Goal: Information Seeking & Learning: Learn about a topic

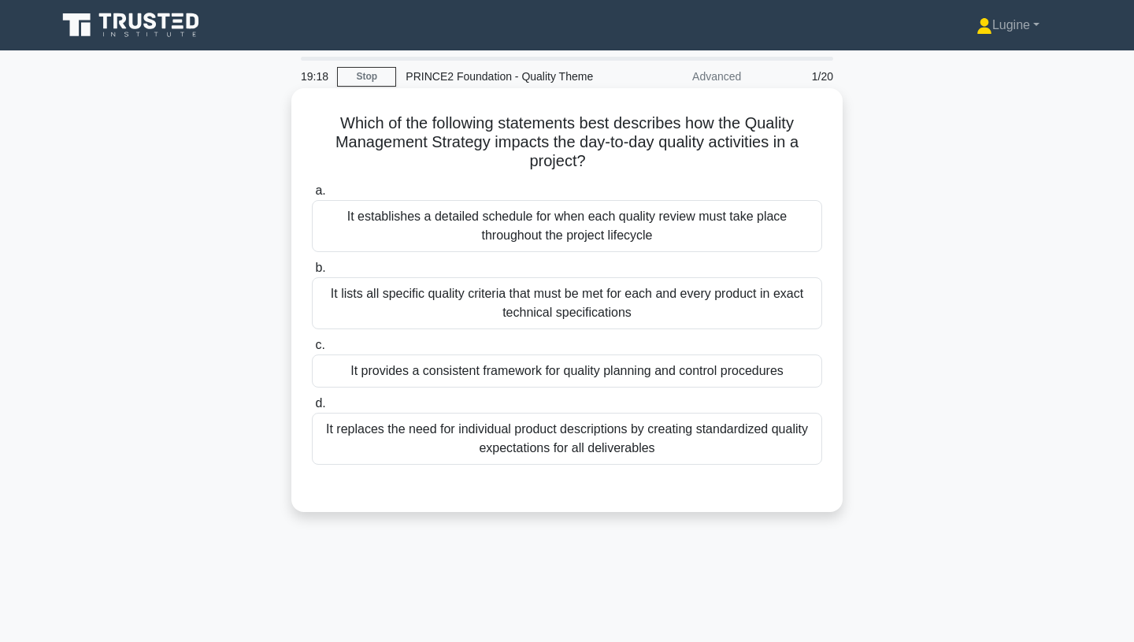
drag, startPoint x: 588, startPoint y: 162, endPoint x: 324, endPoint y: 118, distance: 267.5
click at [324, 118] on h5 "Which of the following statements best describes how the Quality Management Str…" at bounding box center [566, 142] width 513 height 58
click at [517, 161] on h5 "Which of the following statements best describes how the Quality Management Str…" at bounding box center [566, 142] width 513 height 58
drag, startPoint x: 346, startPoint y: 117, endPoint x: 673, endPoint y: 456, distance: 471.2
click at [673, 456] on div "Which of the following statements best describes how the Quality Management Str…" at bounding box center [567, 300] width 539 height 411
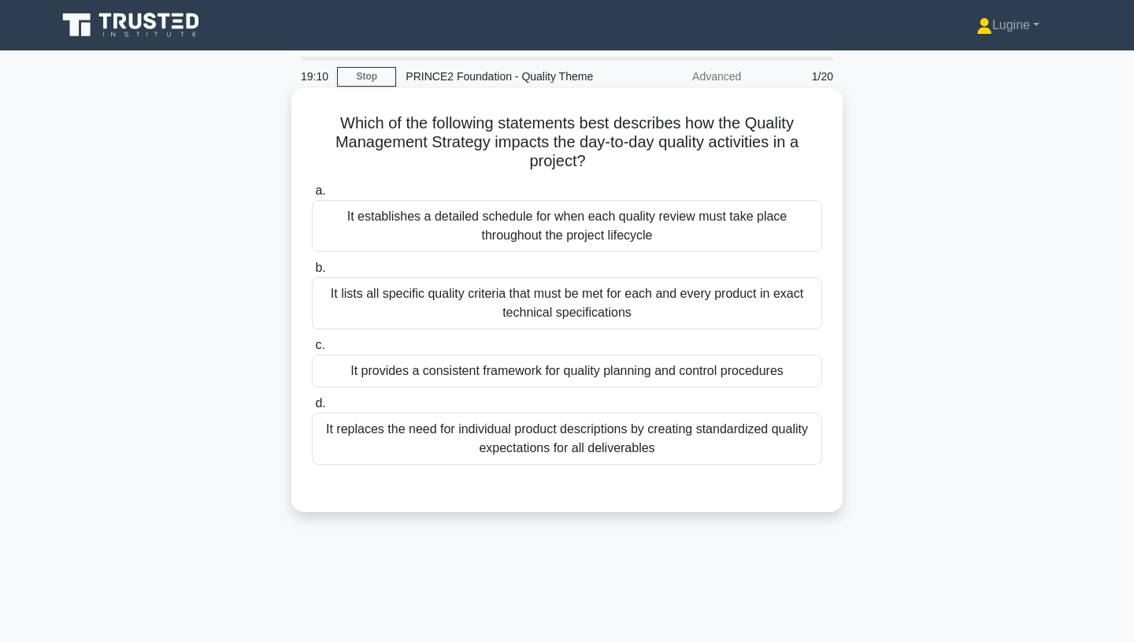
copy div "Which of the following statements best describes how the Quality Management Str…"
click at [451, 371] on div "It provides a consistent framework for quality planning and control procedures" at bounding box center [567, 370] width 510 height 33
click at [312, 350] on input "c. It provides a consistent framework for quality planning and control procedur…" at bounding box center [312, 345] width 0 height 10
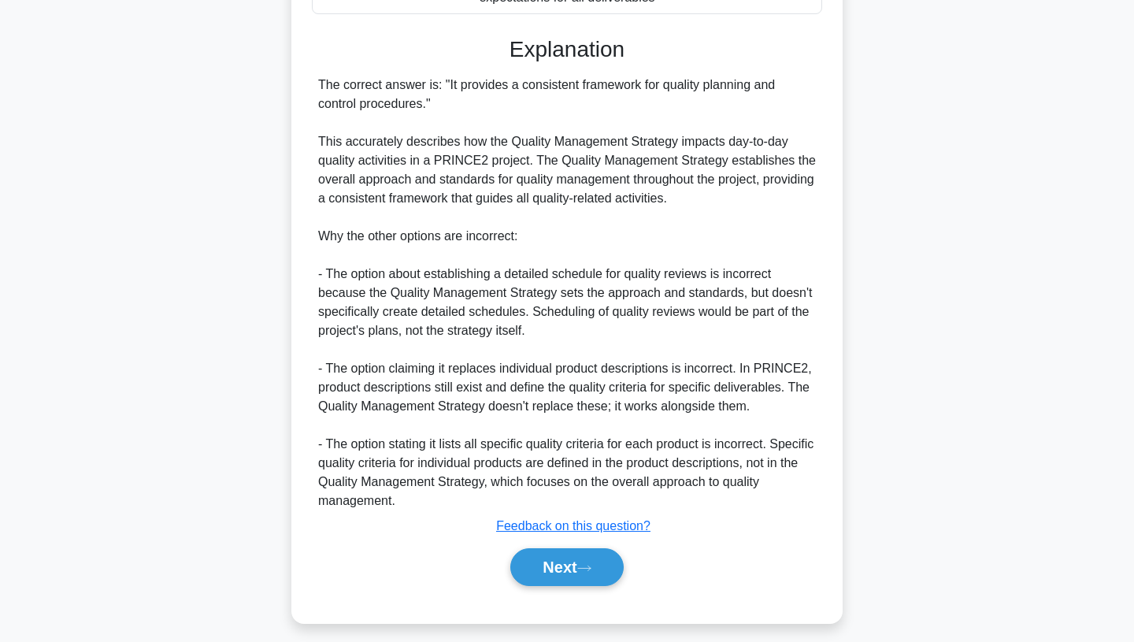
scroll to position [462, 0]
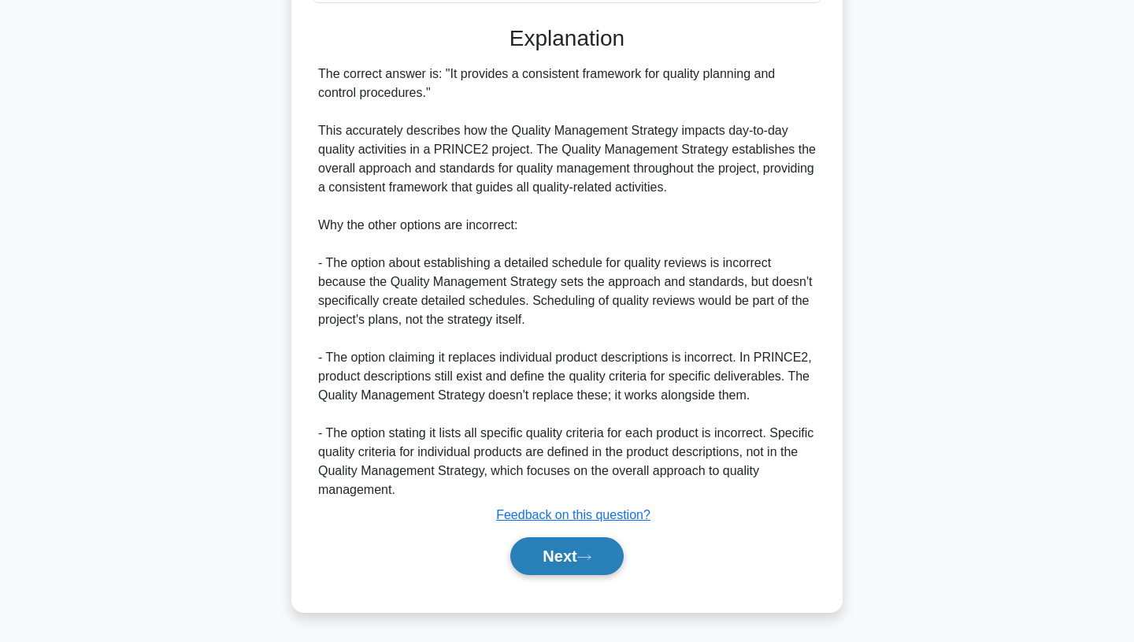
click at [558, 544] on button "Next" at bounding box center [566, 556] width 113 height 38
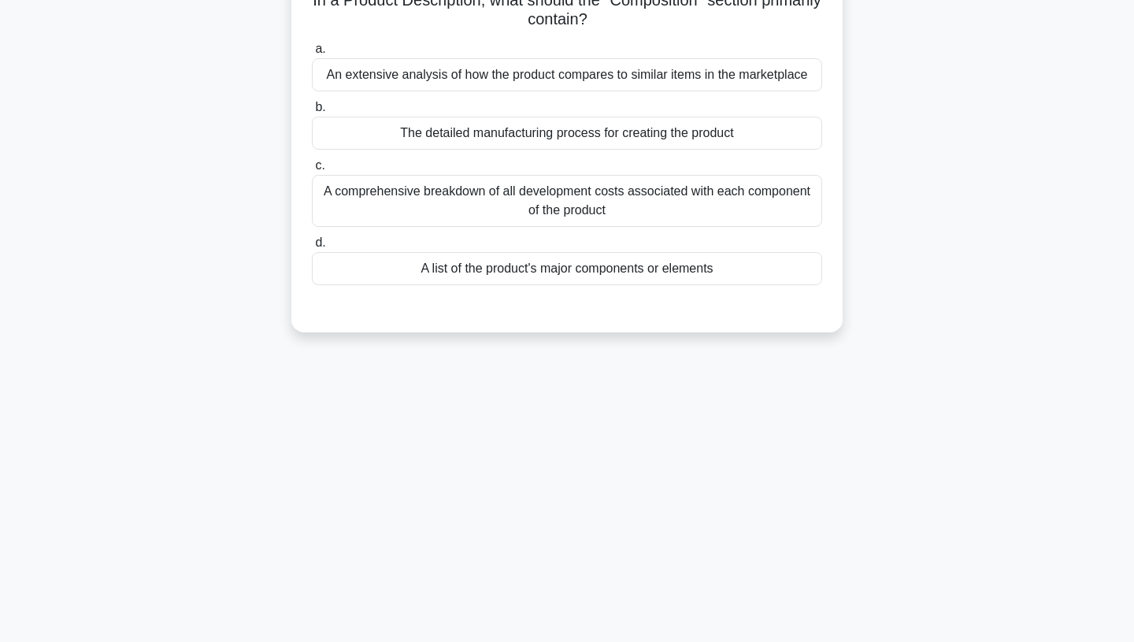
scroll to position [0, 0]
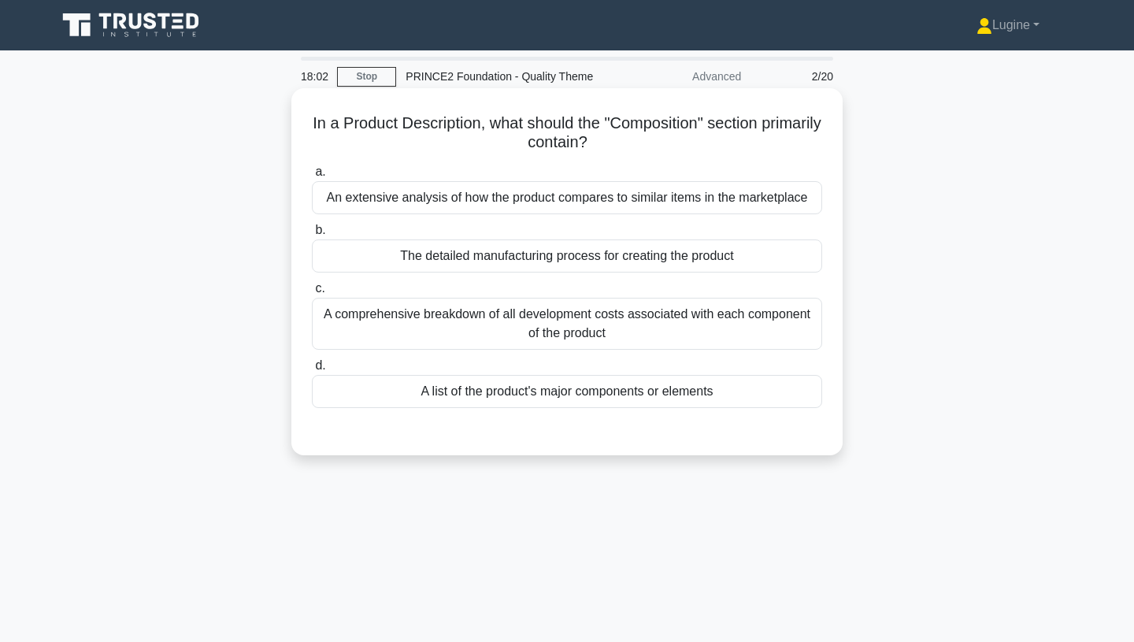
click at [632, 399] on div "A list of the product's major components or elements" at bounding box center [567, 391] width 510 height 33
click at [312, 371] on input "d. A list of the product's major components or elements" at bounding box center [312, 366] width 0 height 10
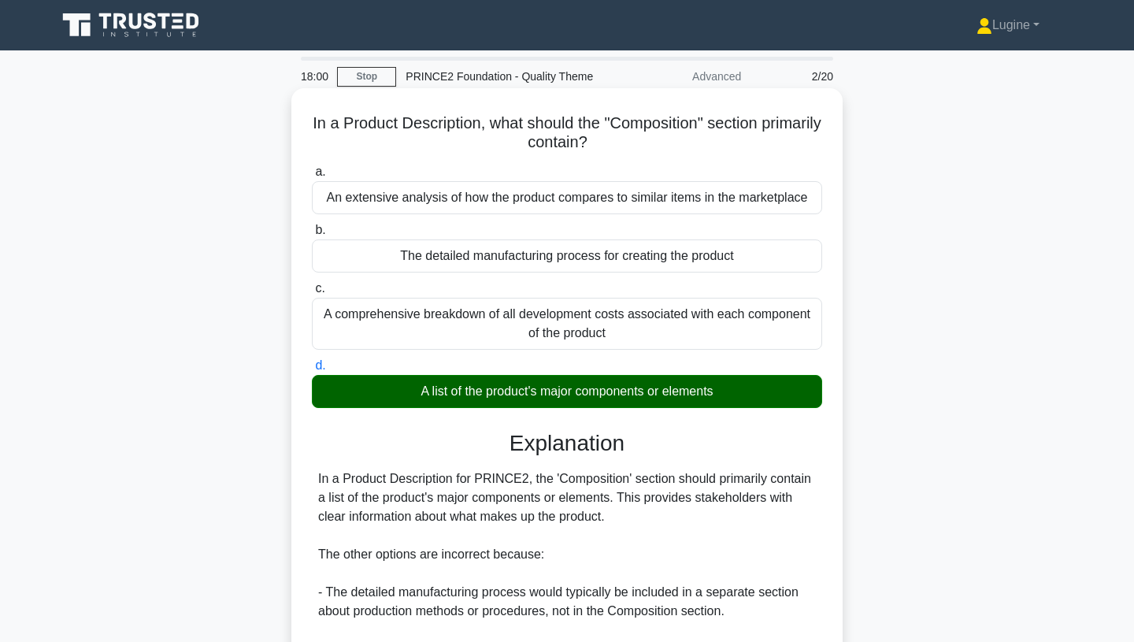
scroll to position [254, 0]
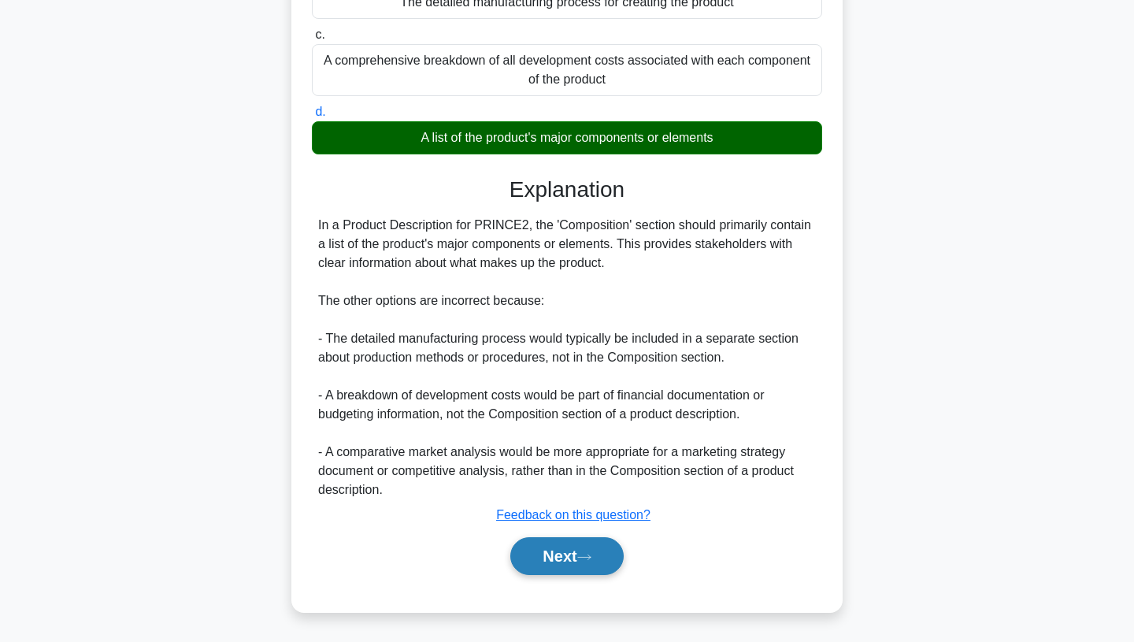
click at [575, 556] on button "Next" at bounding box center [566, 556] width 113 height 38
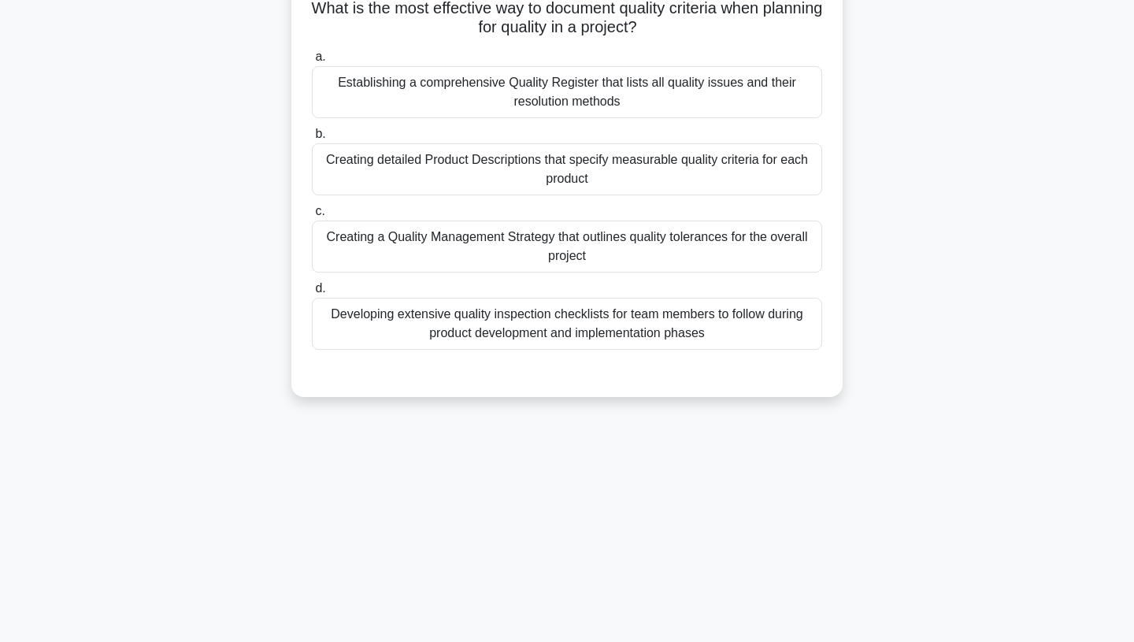
scroll to position [0, 0]
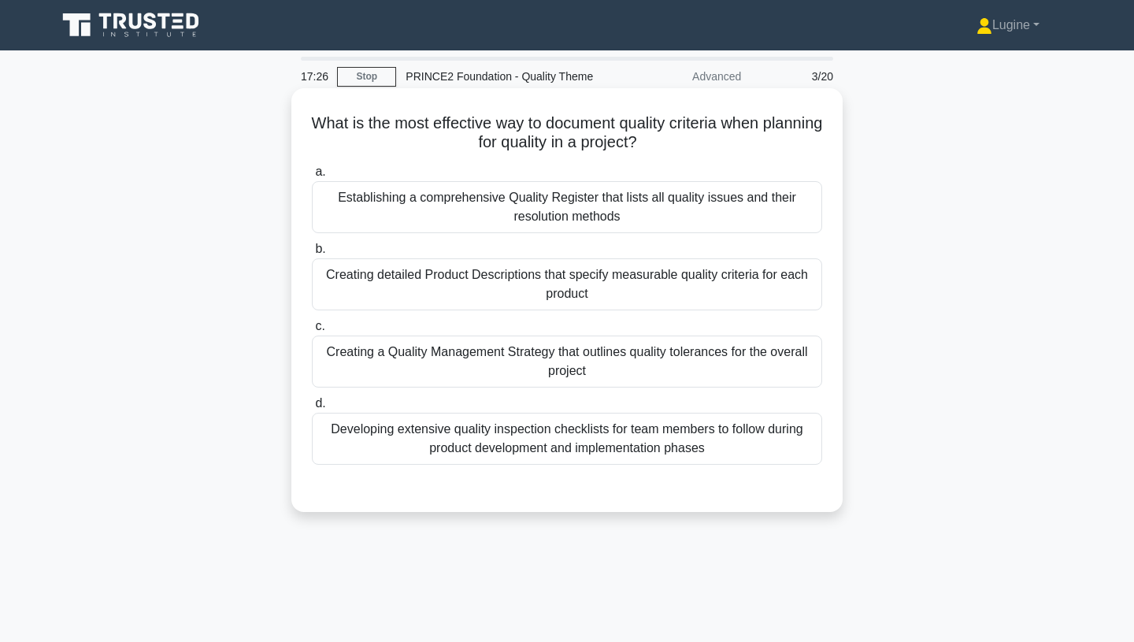
click at [638, 215] on div "Establishing a comprehensive Quality Register that lists all quality issues and…" at bounding box center [567, 207] width 510 height 52
click at [312, 177] on input "a. Establishing a comprehensive Quality Register that lists all quality issues …" at bounding box center [312, 172] width 0 height 10
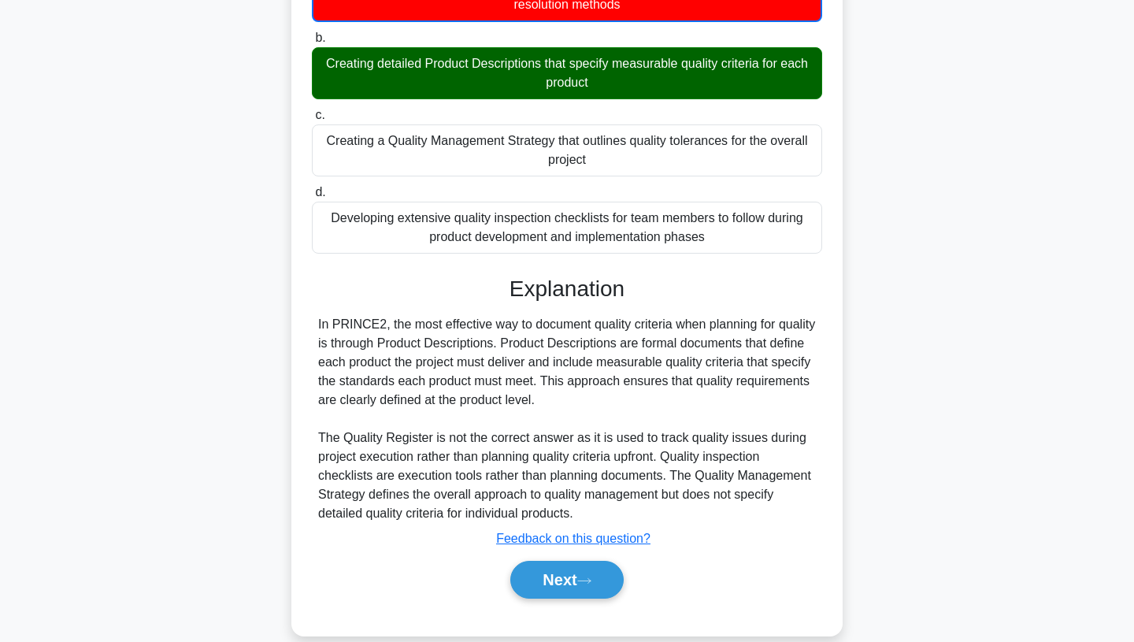
scroll to position [199, 0]
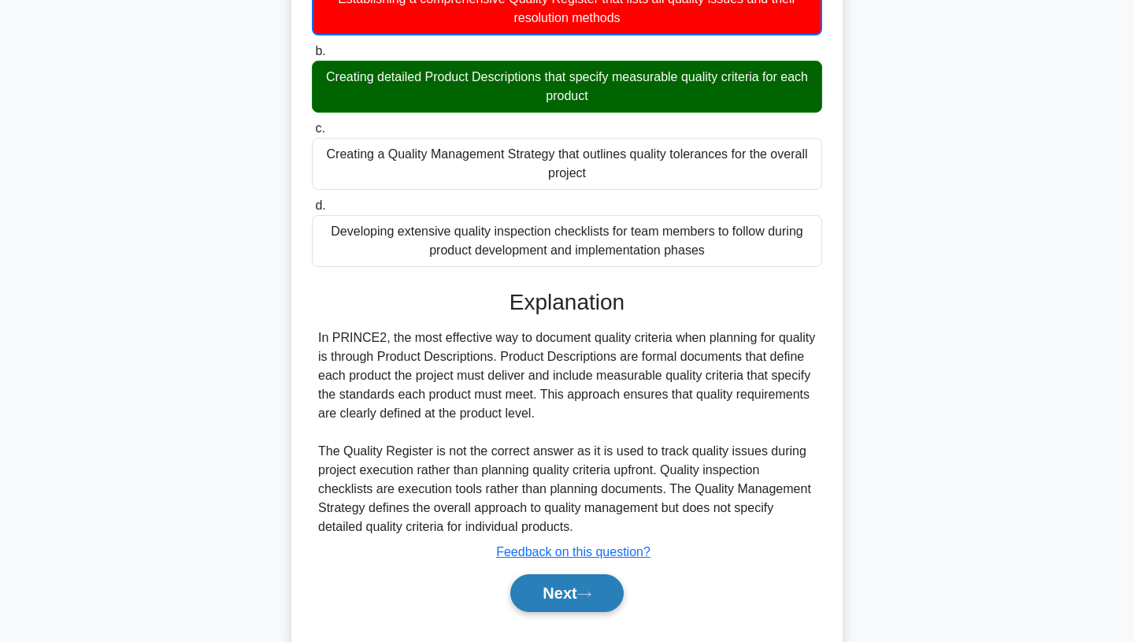
click at [574, 588] on button "Next" at bounding box center [566, 593] width 113 height 38
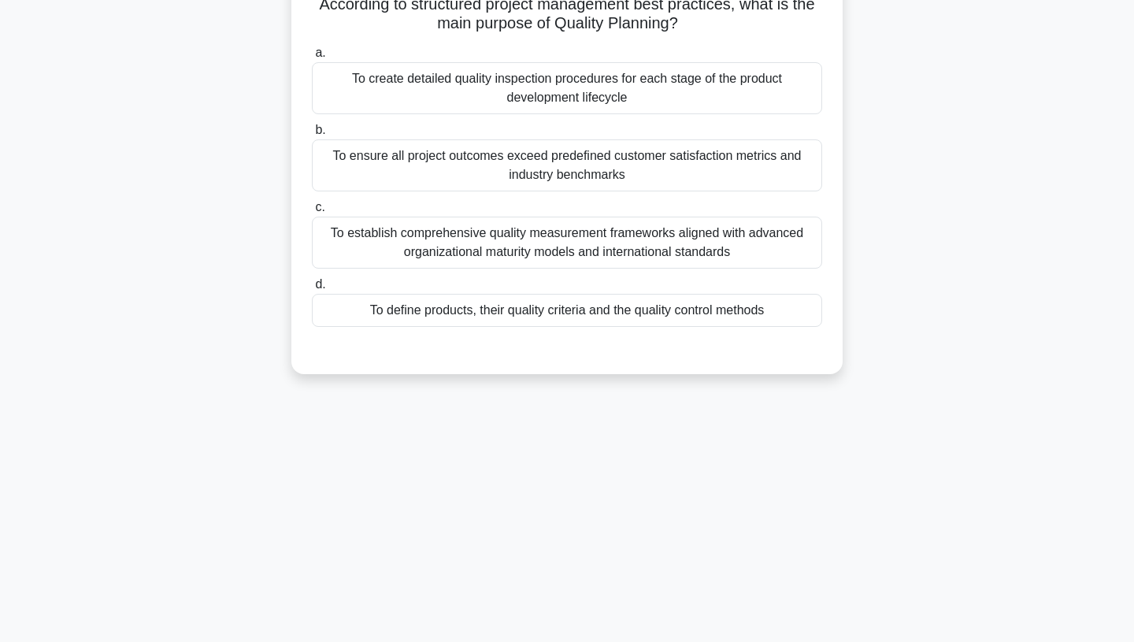
scroll to position [0, 0]
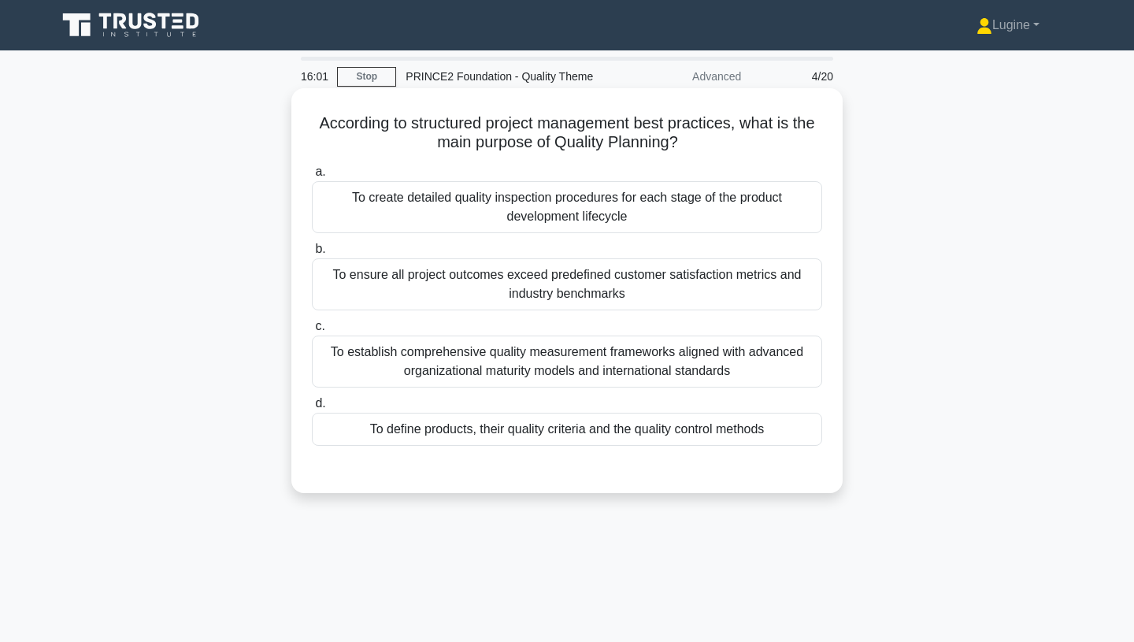
click at [754, 429] on div "To define products, their quality criteria and the quality control methods" at bounding box center [567, 429] width 510 height 33
click at [312, 409] on input "d. To define products, their quality criteria and the quality control methods" at bounding box center [312, 404] width 0 height 10
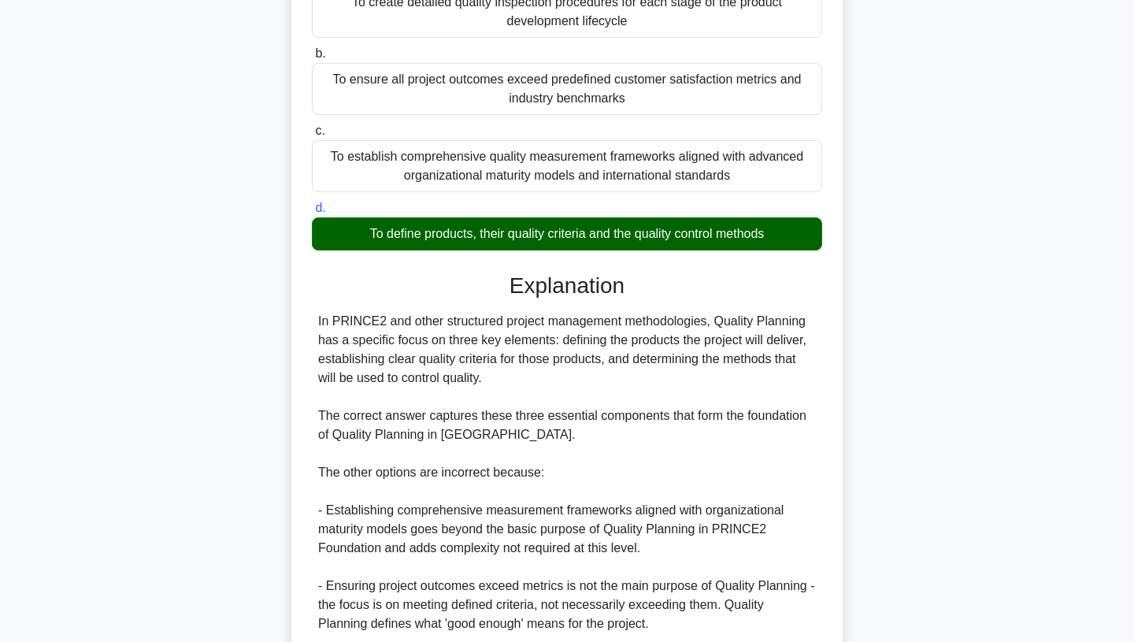
scroll to position [406, 0]
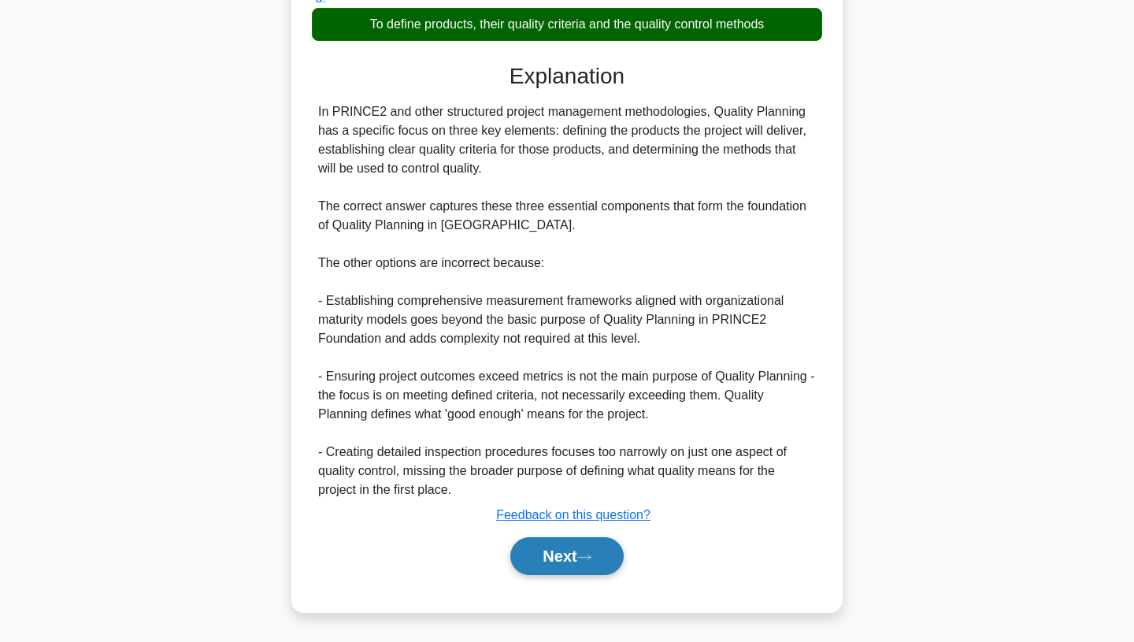
click at [616, 549] on button "Next" at bounding box center [566, 556] width 113 height 38
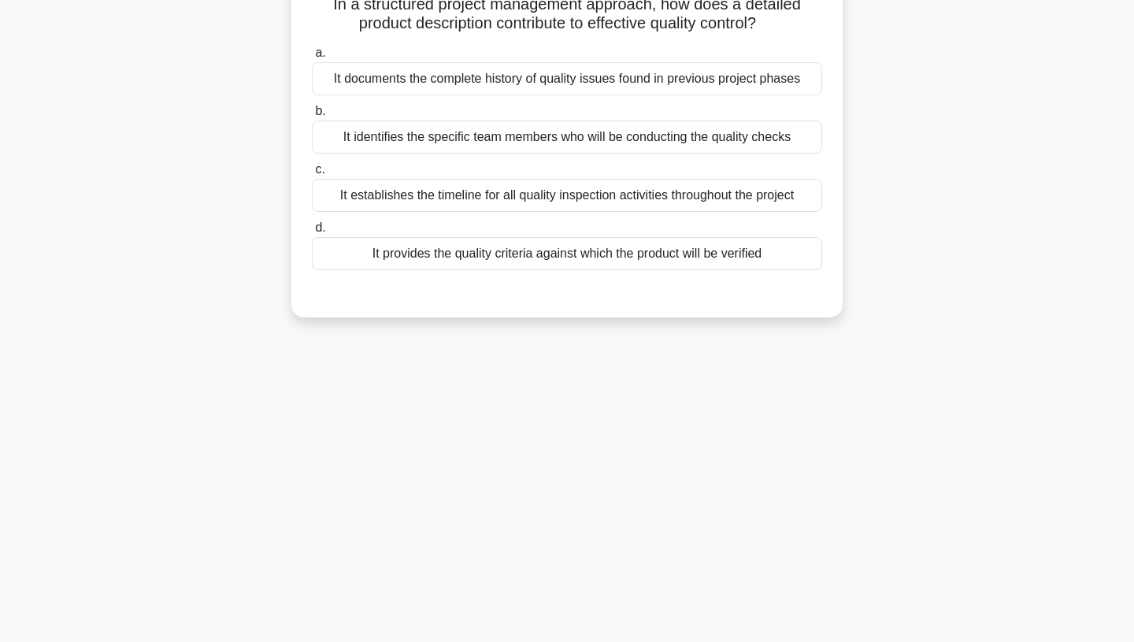
scroll to position [0, 0]
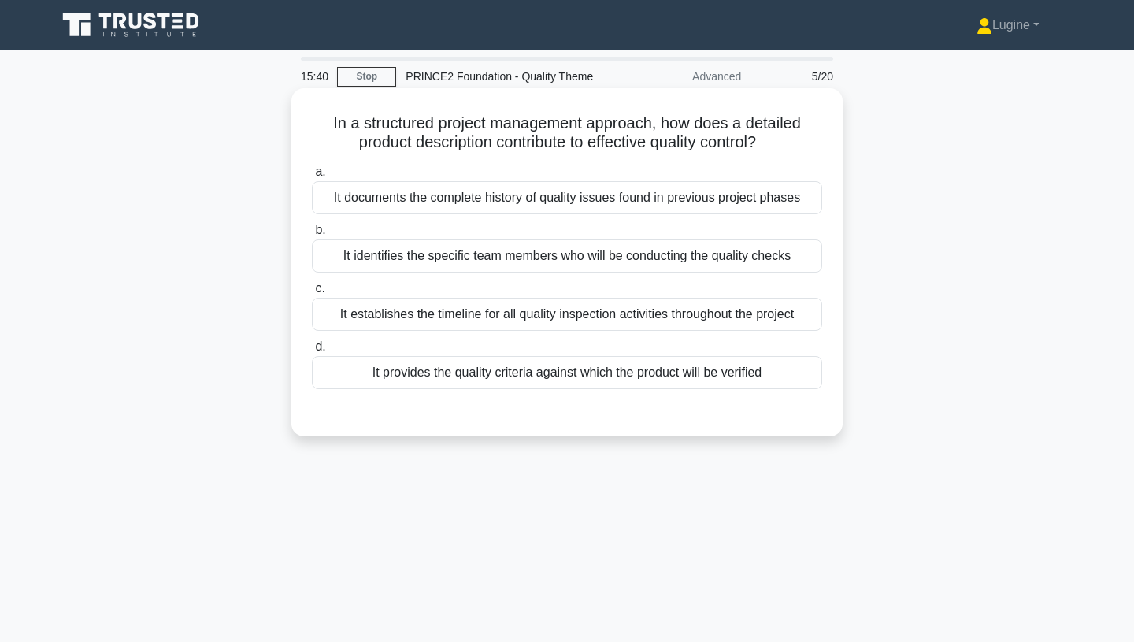
click at [701, 362] on div "It provides the quality criteria against which the product will be verified" at bounding box center [567, 372] width 510 height 33
click at [312, 352] on input "d. It provides the quality criteria against which the product will be verified" at bounding box center [312, 347] width 0 height 10
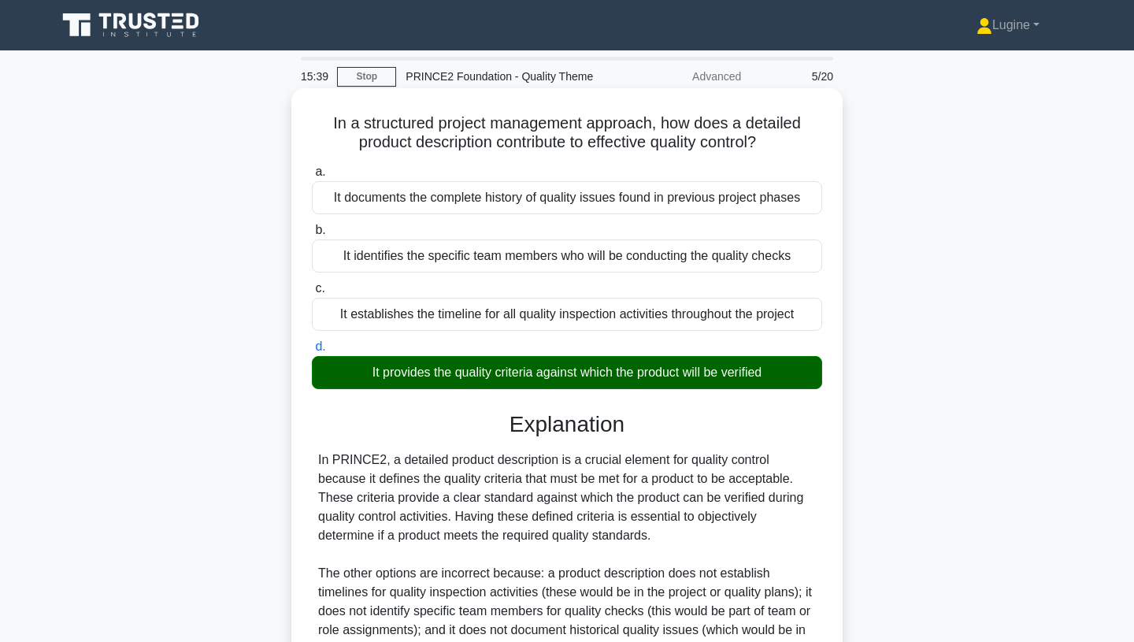
scroll to position [209, 0]
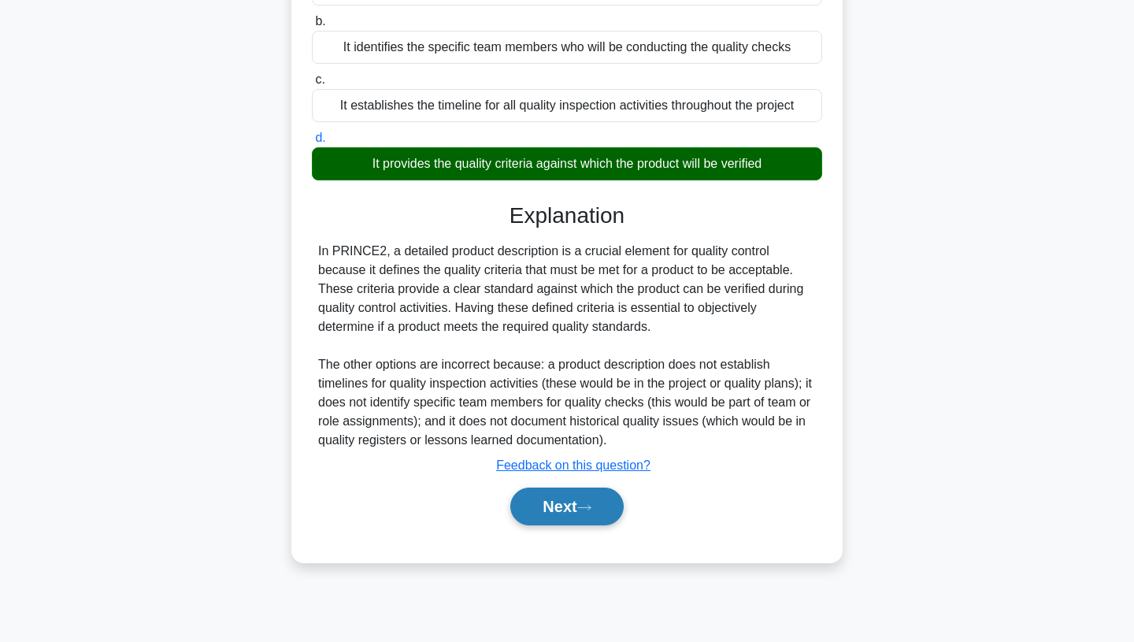
click at [602, 517] on button "Next" at bounding box center [566, 506] width 113 height 38
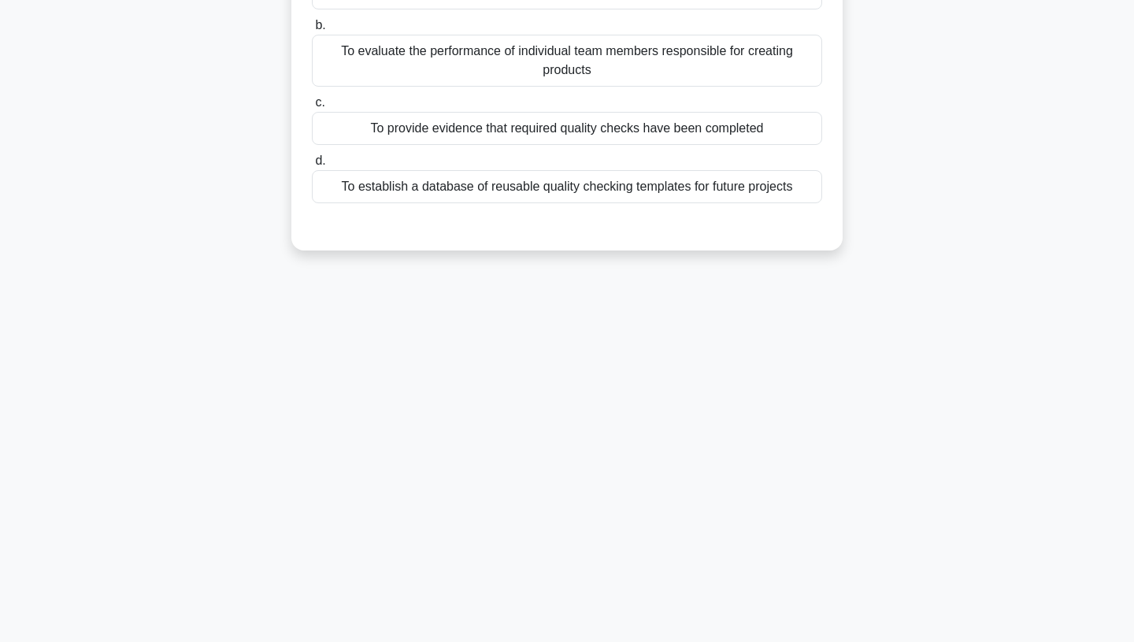
scroll to position [0, 0]
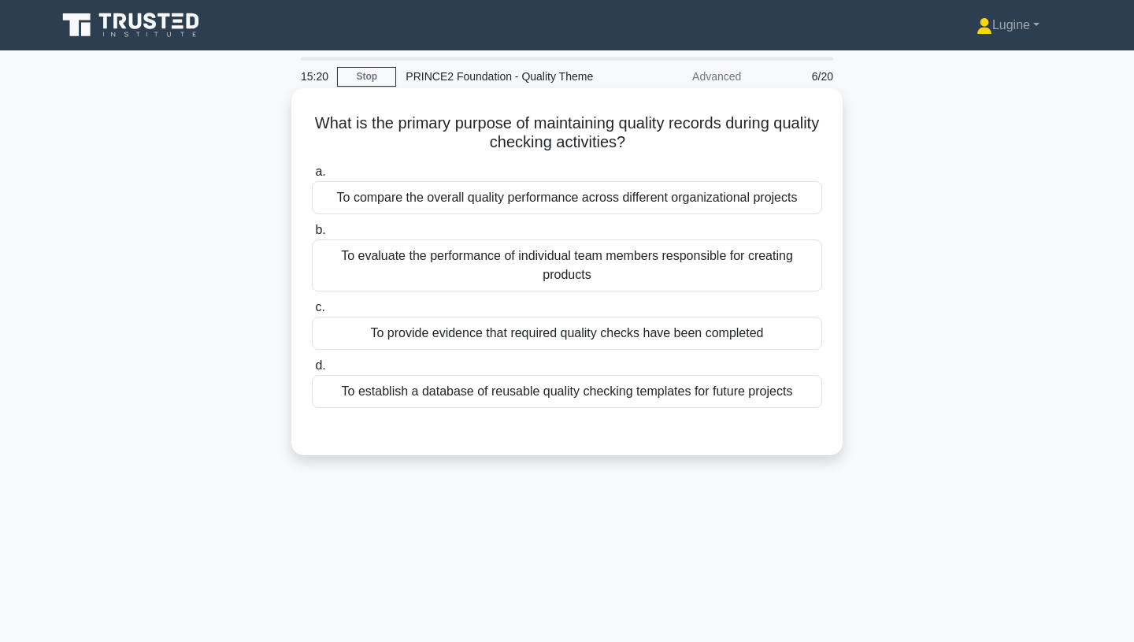
click at [658, 340] on div "To provide evidence that required quality checks have been completed" at bounding box center [567, 333] width 510 height 33
click at [312, 313] on input "c. To provide evidence that required quality checks have been completed" at bounding box center [312, 307] width 0 height 10
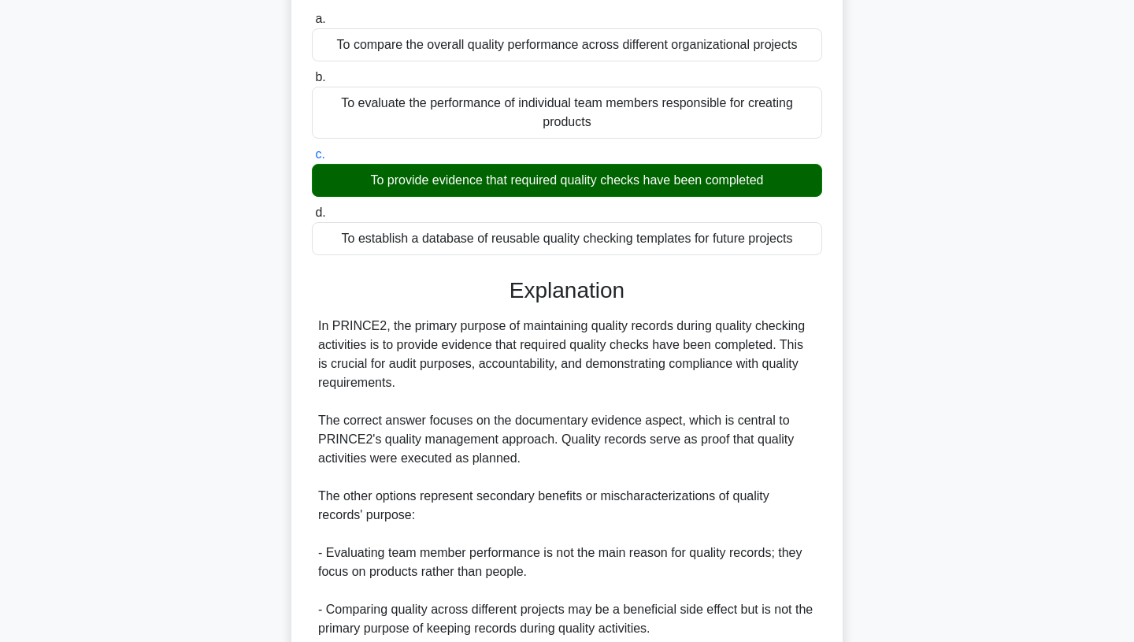
scroll to position [349, 0]
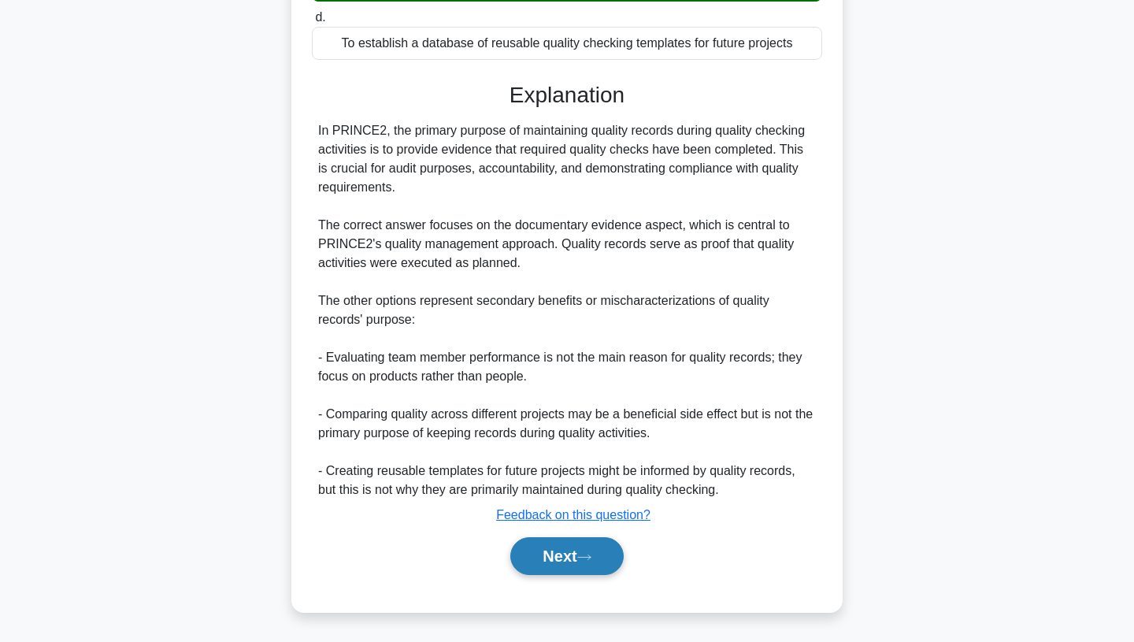
click at [582, 554] on button "Next" at bounding box center [566, 556] width 113 height 38
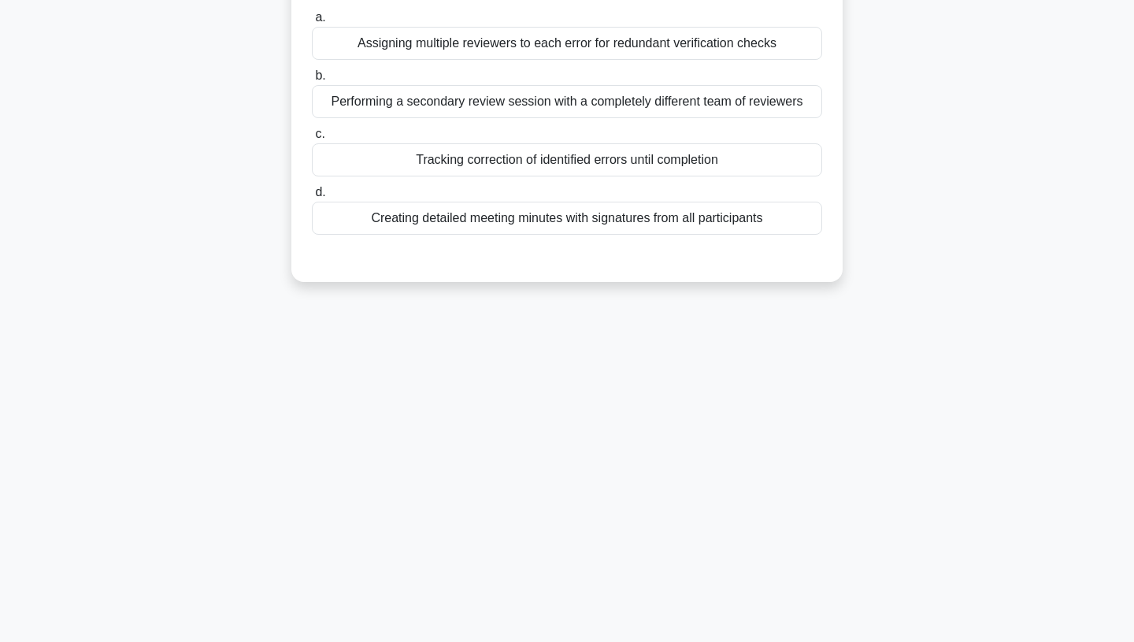
scroll to position [0, 0]
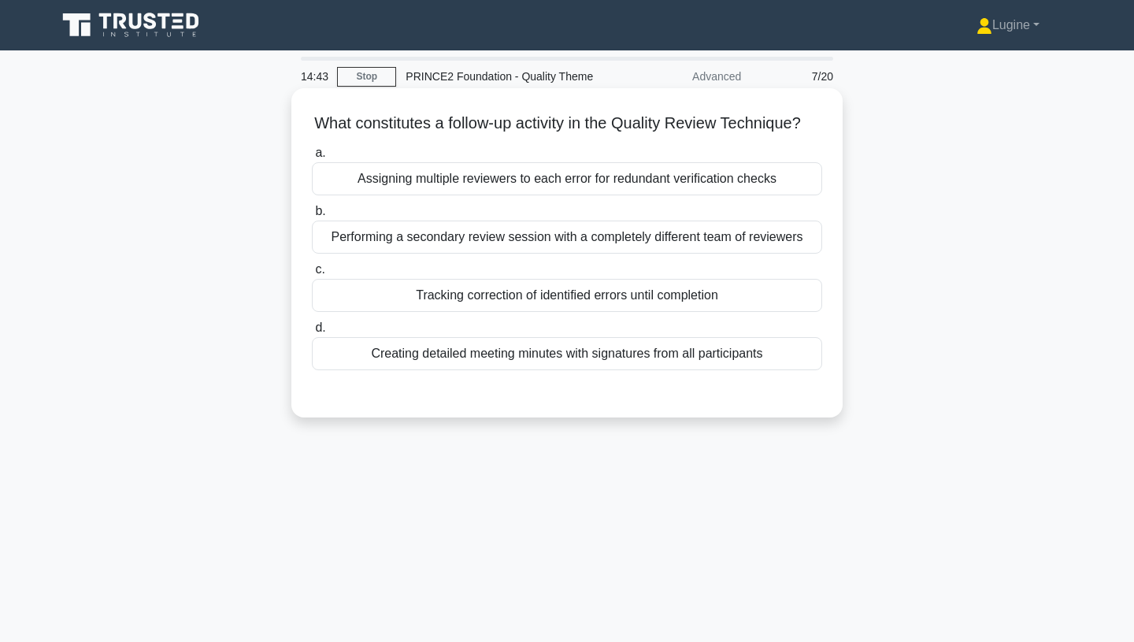
click at [628, 303] on div "Tracking correction of identified errors until completion" at bounding box center [567, 295] width 510 height 33
click at [312, 275] on input "c. Tracking correction of identified errors until completion" at bounding box center [312, 270] width 0 height 10
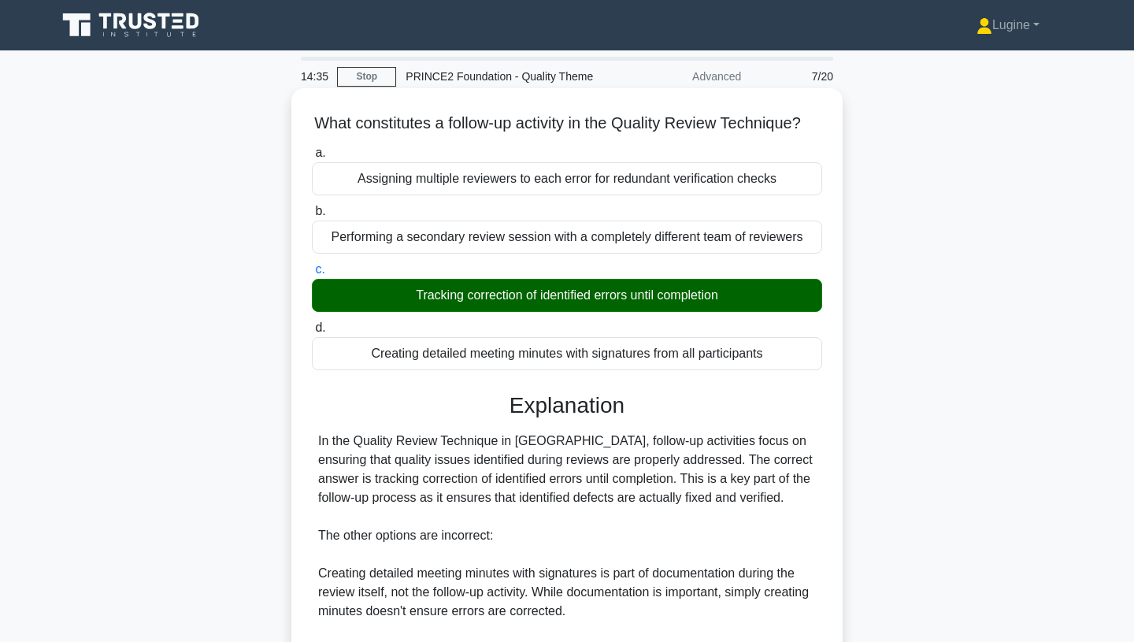
drag, startPoint x: 313, startPoint y: 127, endPoint x: 731, endPoint y: 350, distance: 473.6
click at [740, 360] on div "What constitutes a follow-up activity in the Quality Review Technique? .spinner…" at bounding box center [567, 496] width 539 height 803
copy div "What constitutes a follow-up activity in the Quality Review Technique? .spinner…"
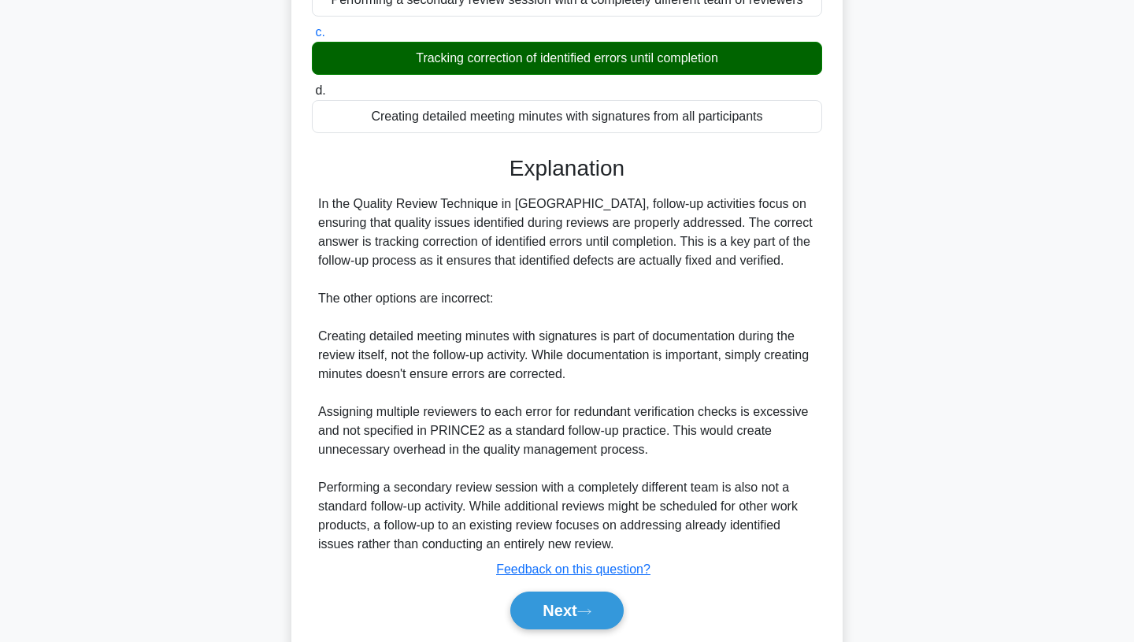
scroll to position [292, 0]
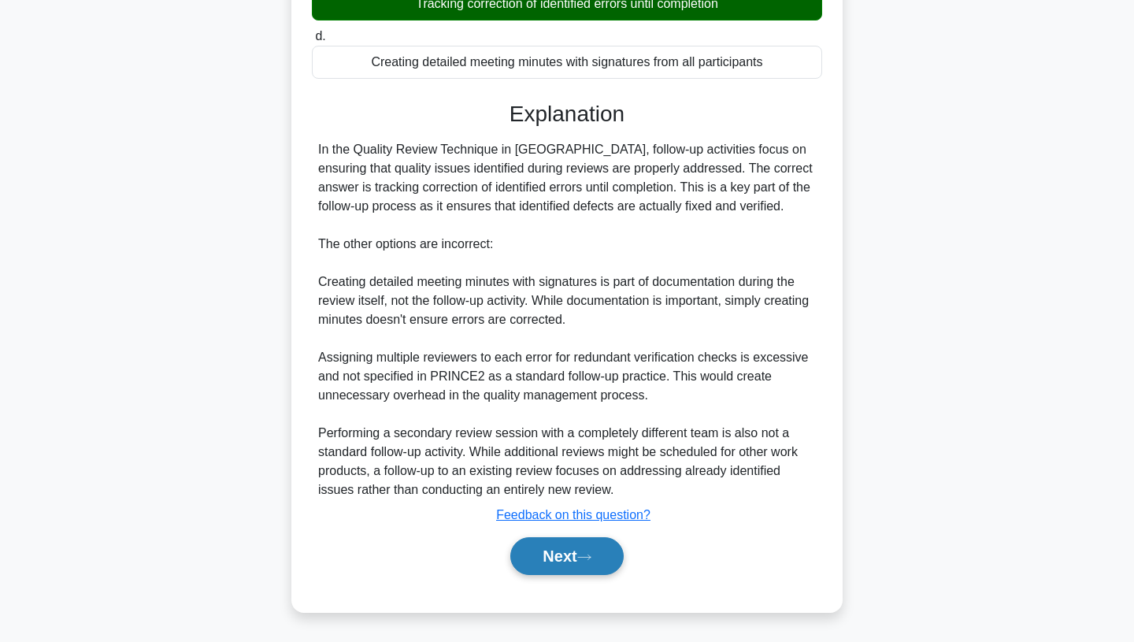
click at [590, 558] on icon at bounding box center [584, 557] width 14 height 9
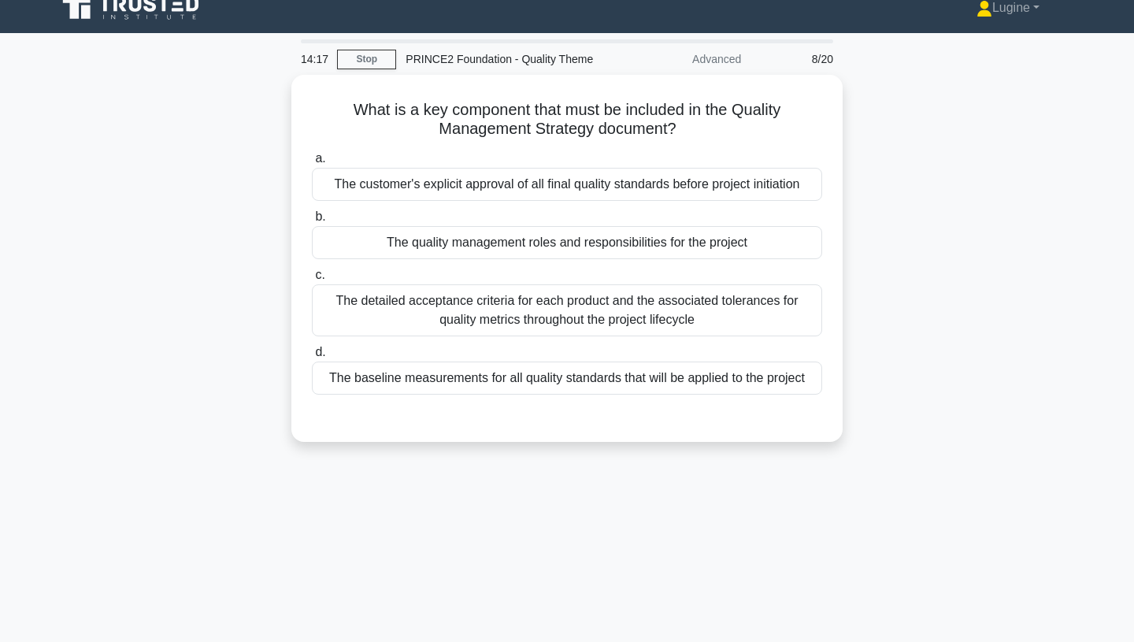
scroll to position [0, 0]
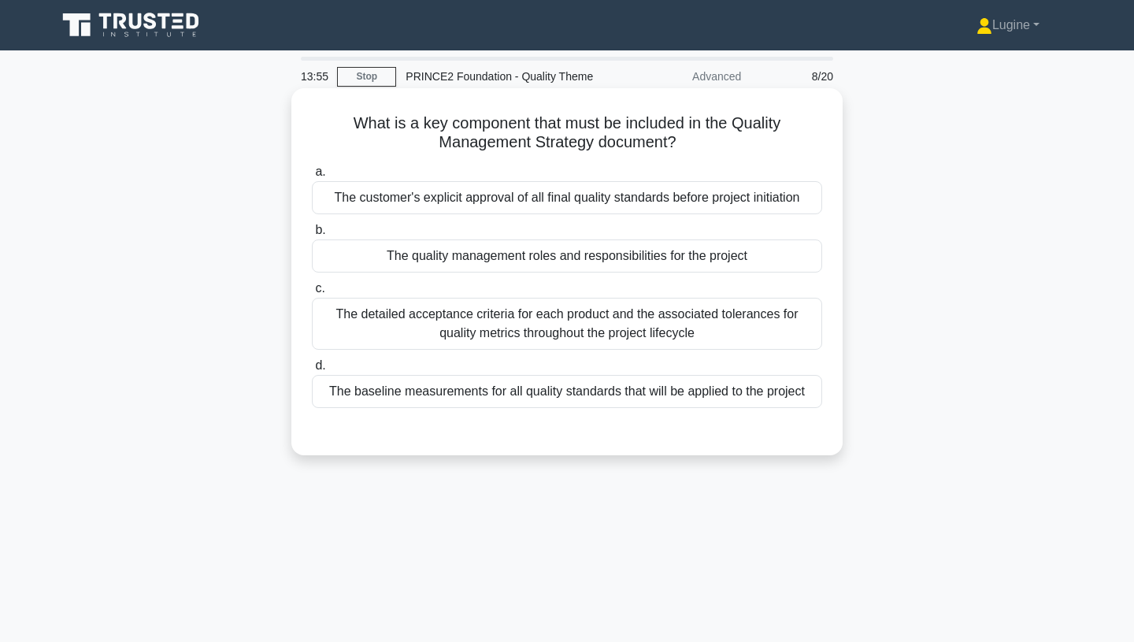
click at [730, 397] on div "The baseline measurements for all quality standards that will be applied to the…" at bounding box center [567, 391] width 510 height 33
click at [312, 371] on input "d. The baseline measurements for all quality standards that will be applied to …" at bounding box center [312, 366] width 0 height 10
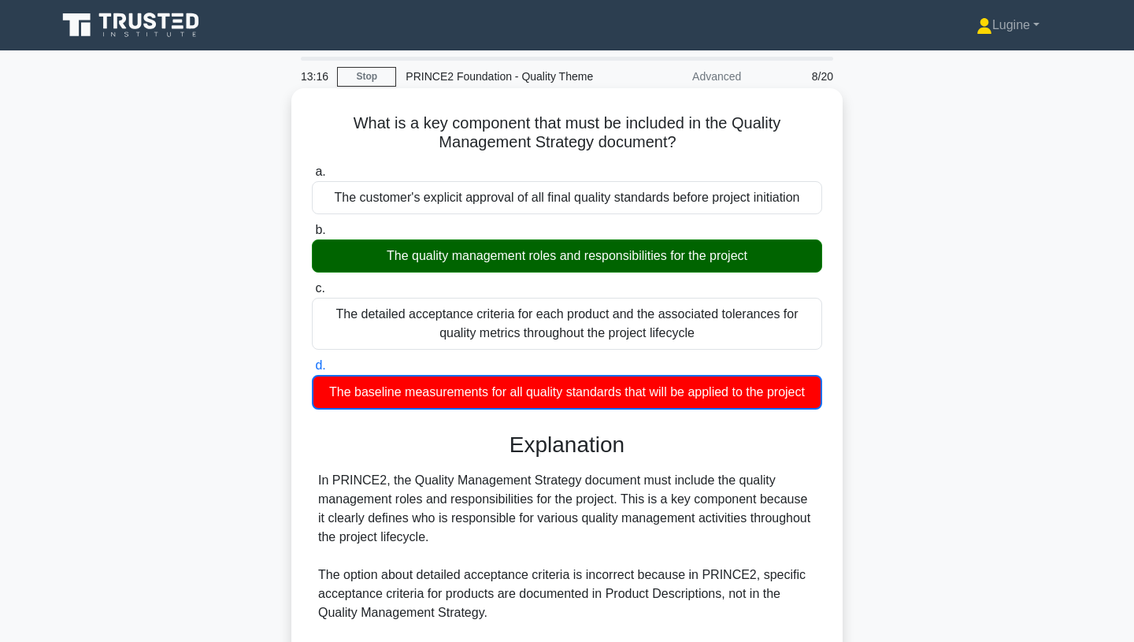
drag, startPoint x: 352, startPoint y: 118, endPoint x: 812, endPoint y: 397, distance: 537.8
click at [812, 397] on div "What is a key component that must be included in the Quality Management Strateg…" at bounding box center [567, 497] width 539 height 804
copy div "What is a key component that must be included in the Quality Management Strateg…"
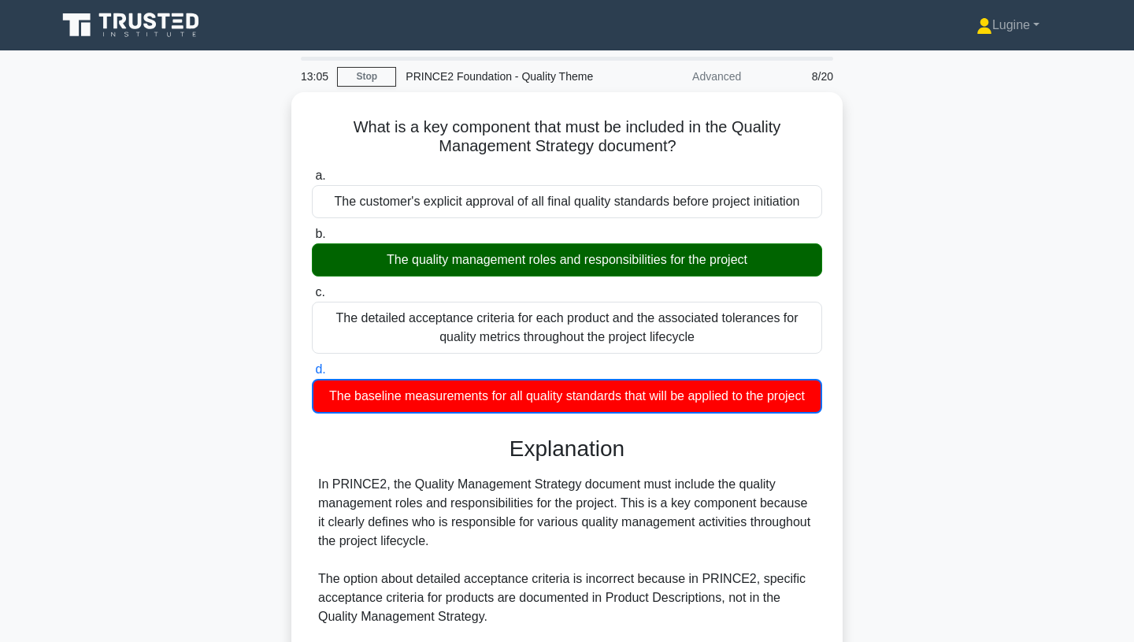
click at [853, 320] on div "What is a key component that must be included in the Quality Management Strateg…" at bounding box center [567, 510] width 1040 height 836
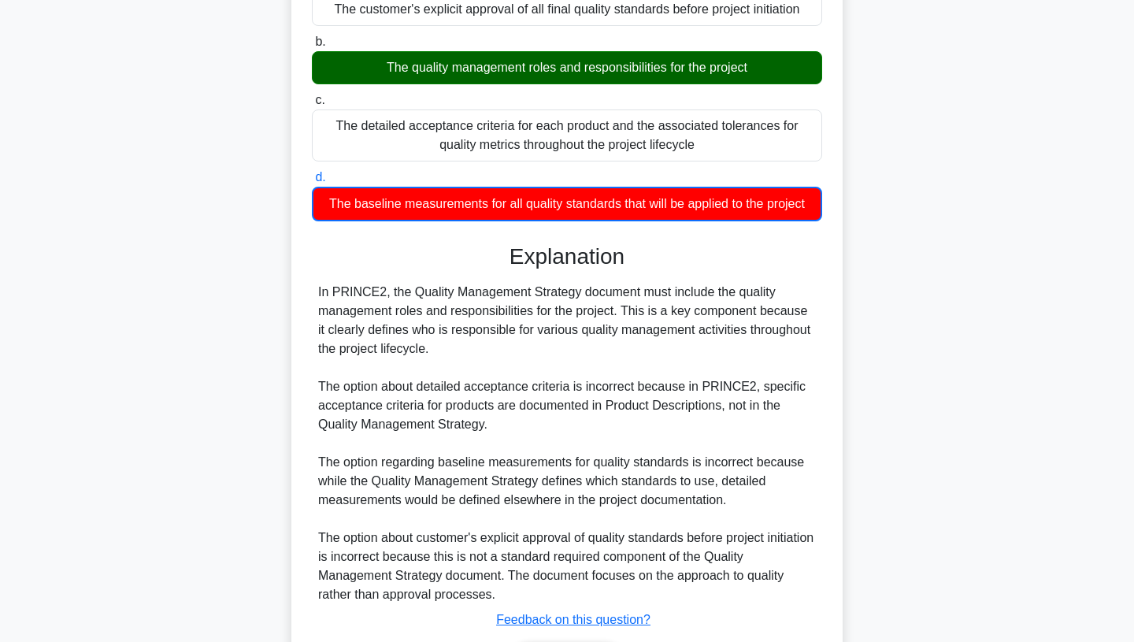
scroll to position [294, 0]
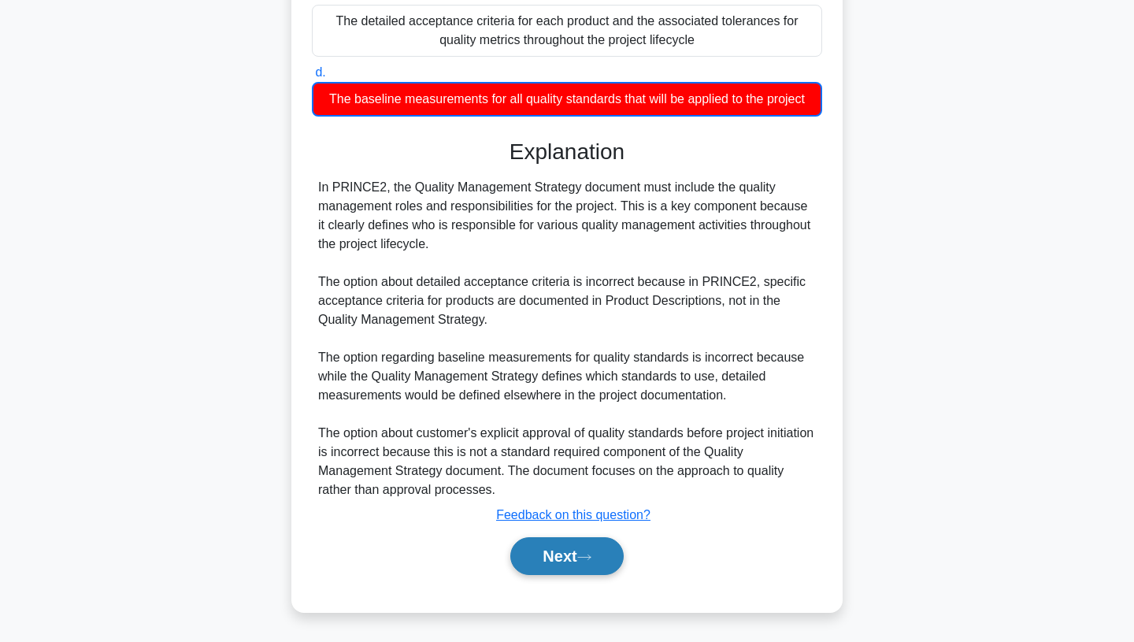
click at [575, 556] on button "Next" at bounding box center [566, 556] width 113 height 38
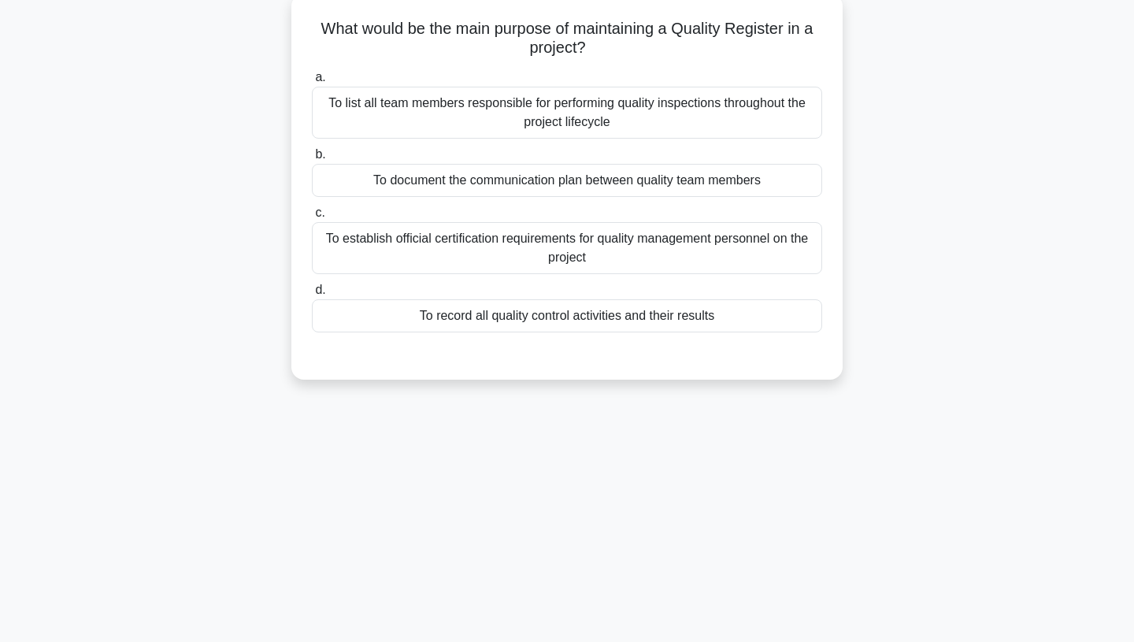
scroll to position [0, 0]
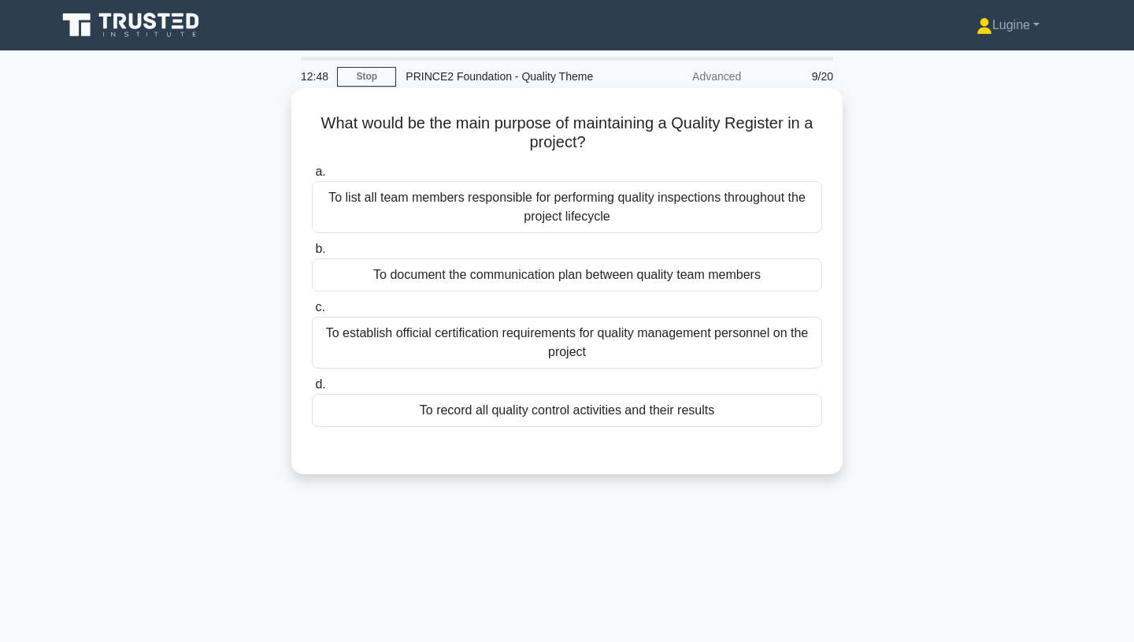
click at [721, 416] on div "To record all quality control activities and their results" at bounding box center [567, 410] width 510 height 33
click at [312, 390] on input "d. To record all quality control activities and their results" at bounding box center [312, 385] width 0 height 10
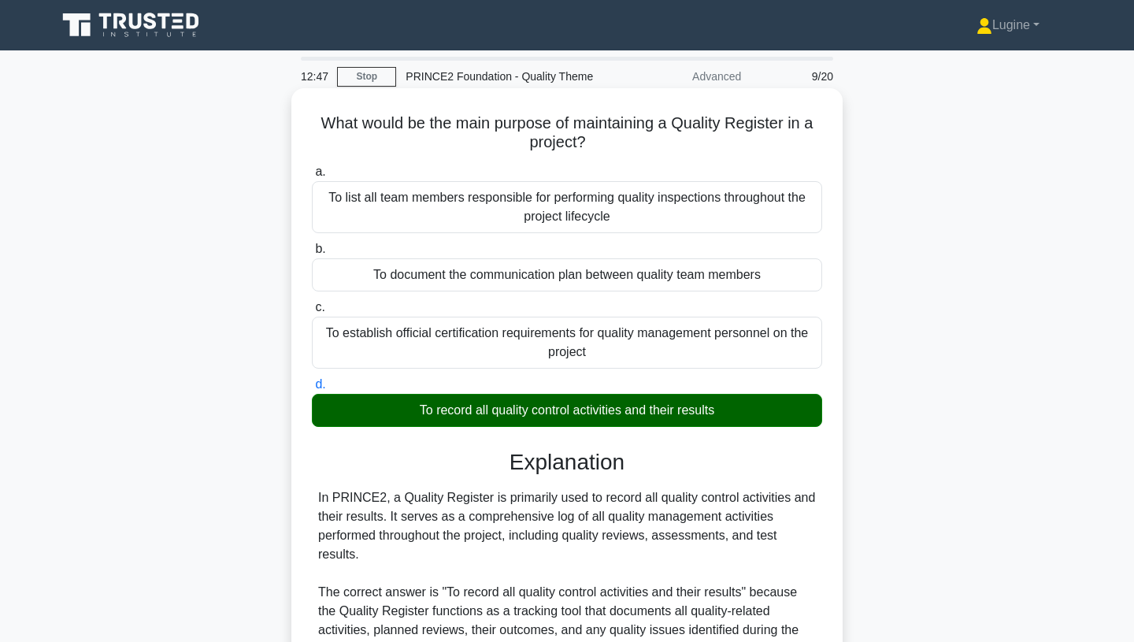
scroll to position [443, 0]
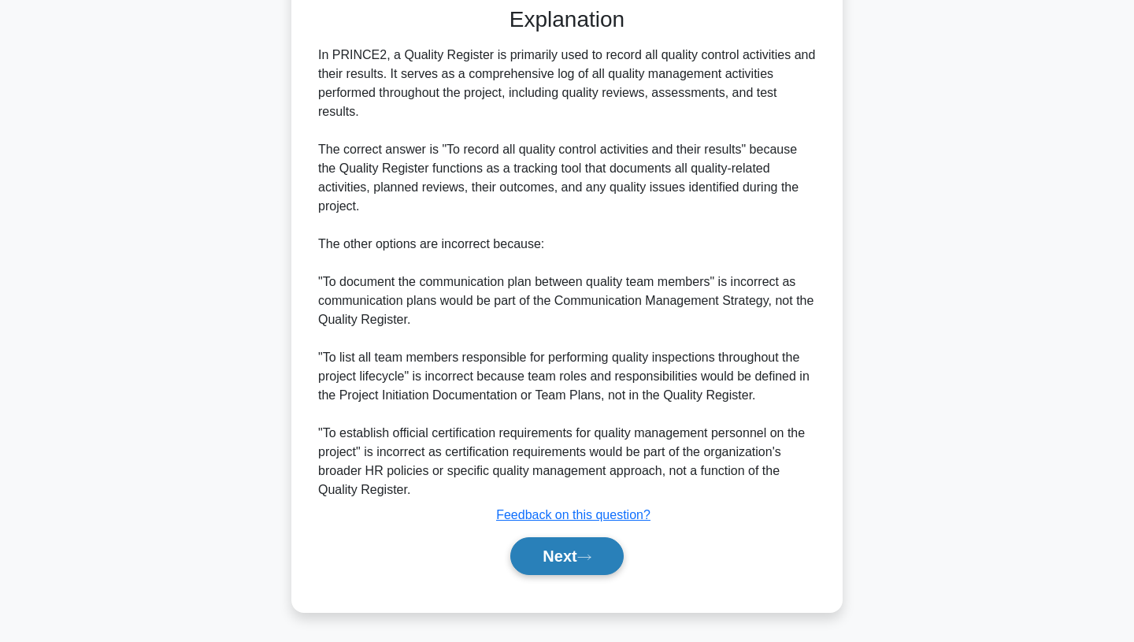
click at [567, 552] on button "Next" at bounding box center [566, 556] width 113 height 38
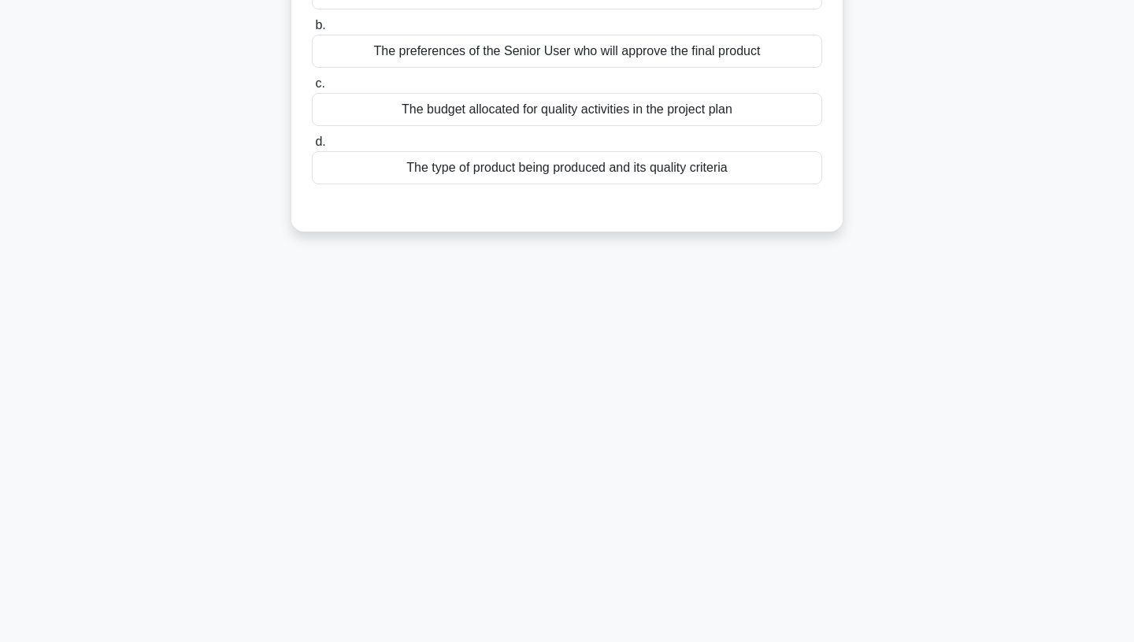
scroll to position [0, 0]
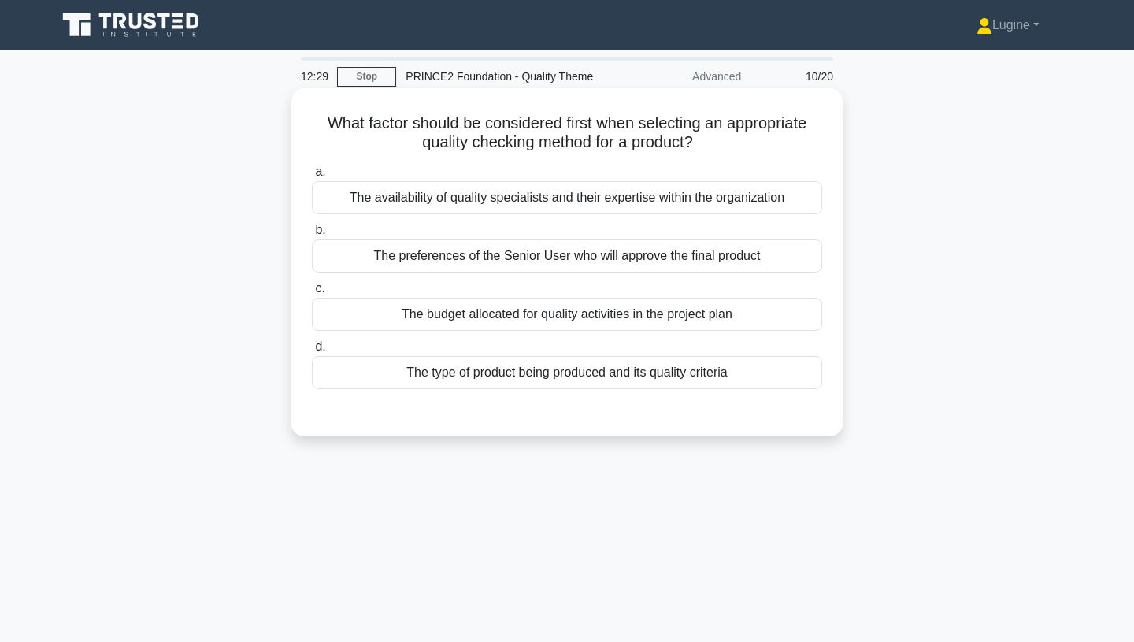
click at [770, 387] on div "The type of product being produced and its quality criteria" at bounding box center [567, 372] width 510 height 33
click at [312, 352] on input "d. The type of product being produced and its quality criteria" at bounding box center [312, 347] width 0 height 10
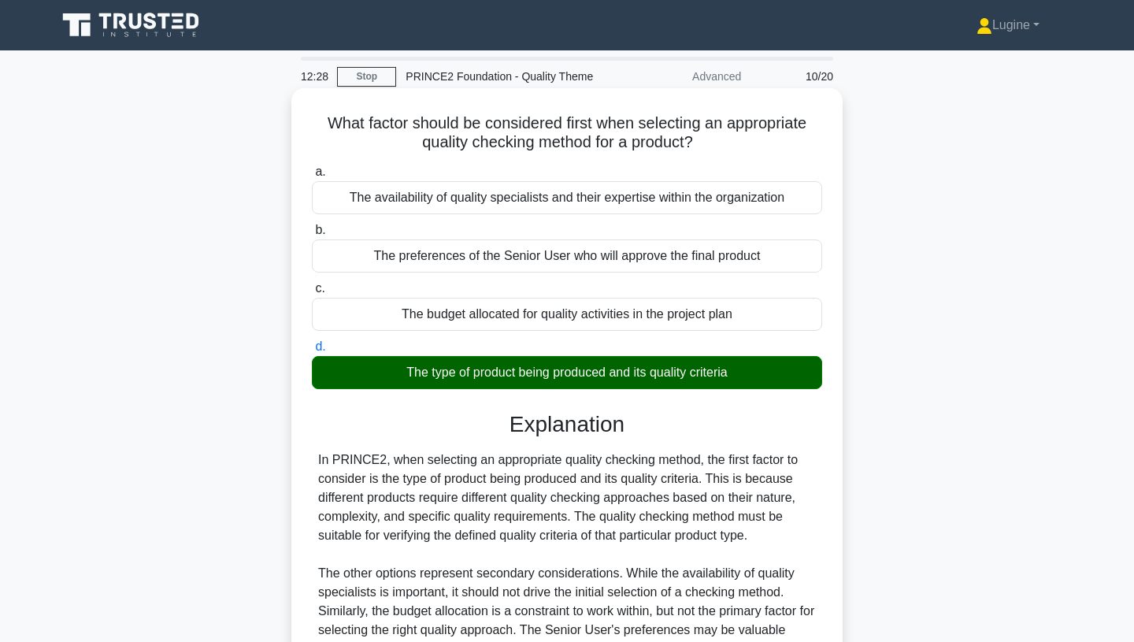
scroll to position [209, 0]
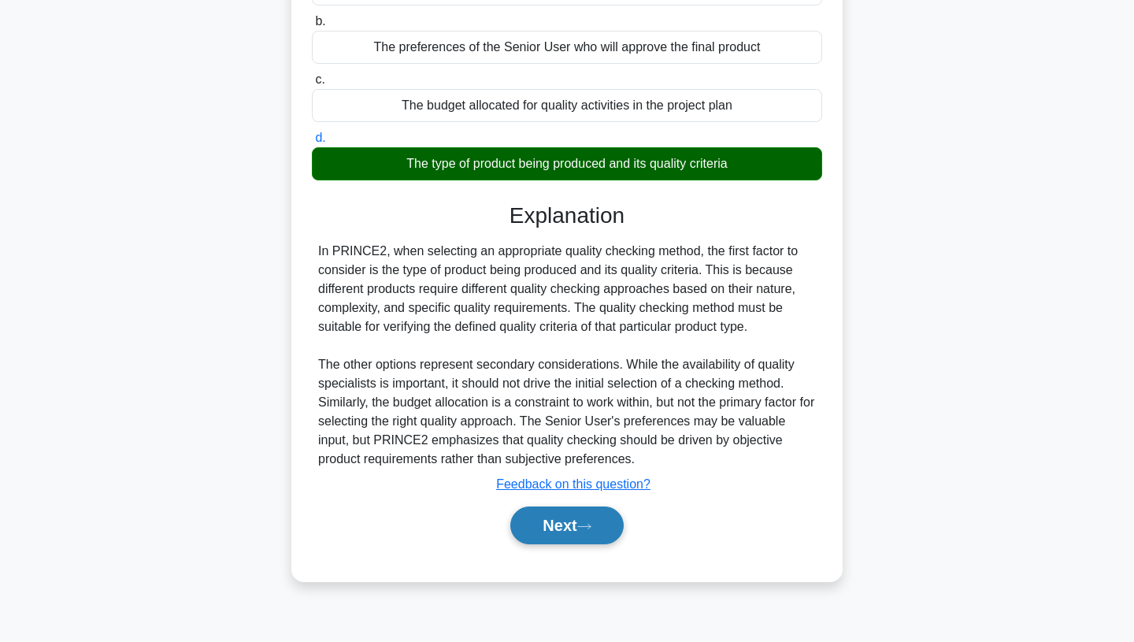
click at [554, 536] on button "Next" at bounding box center [566, 525] width 113 height 38
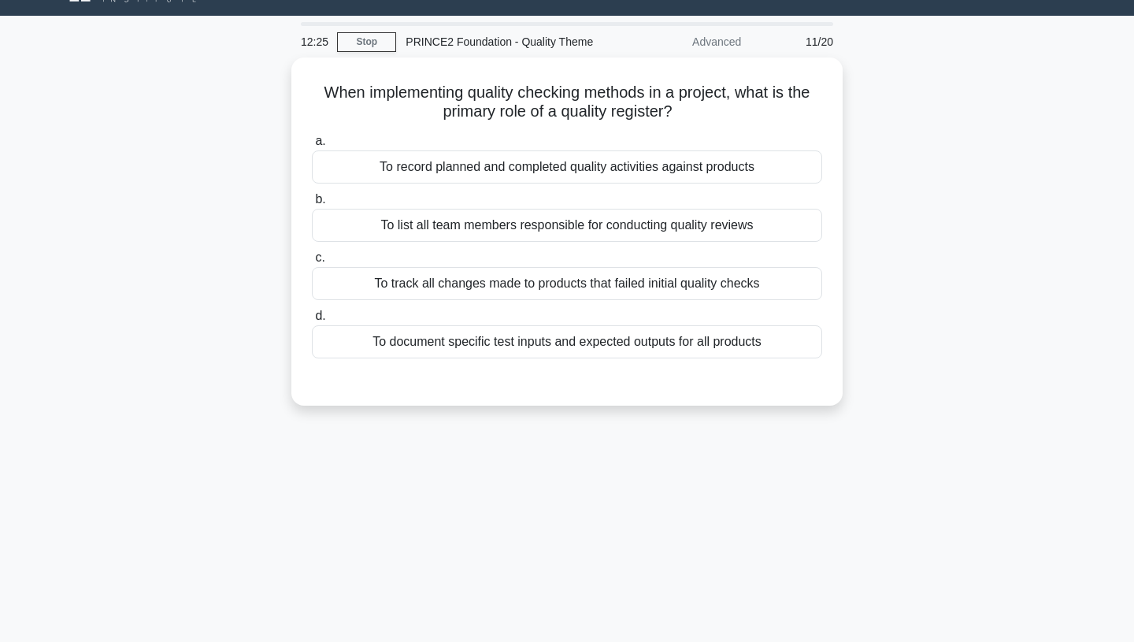
scroll to position [0, 0]
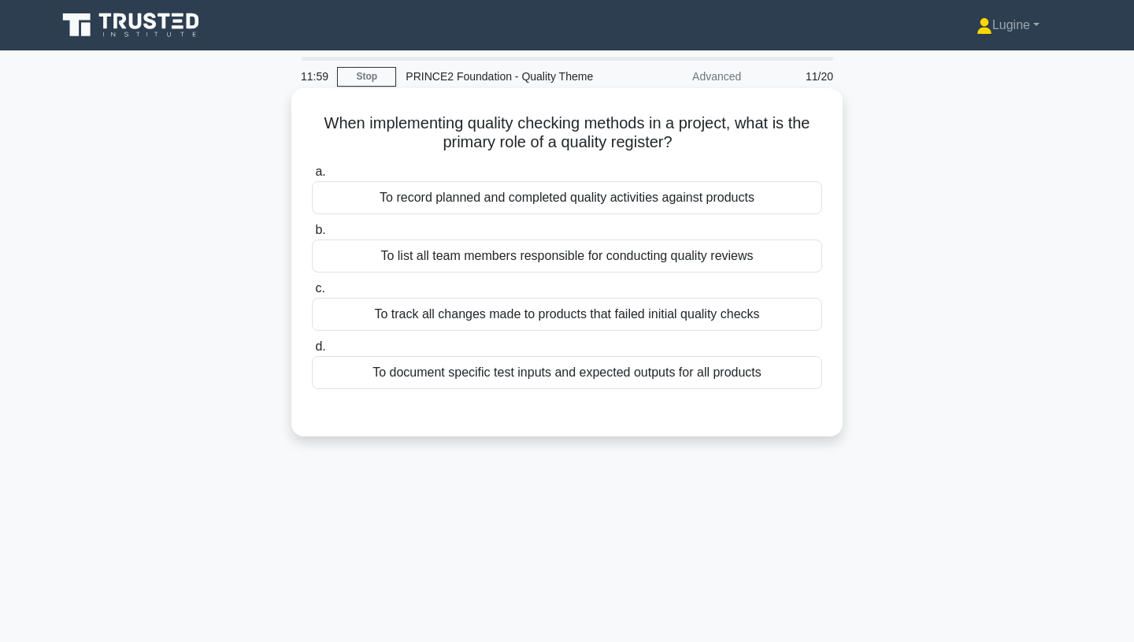
click at [766, 198] on div "To record planned and completed quality activities against products" at bounding box center [567, 197] width 510 height 33
click at [312, 177] on input "a. To record planned and completed quality activities against products" at bounding box center [312, 172] width 0 height 10
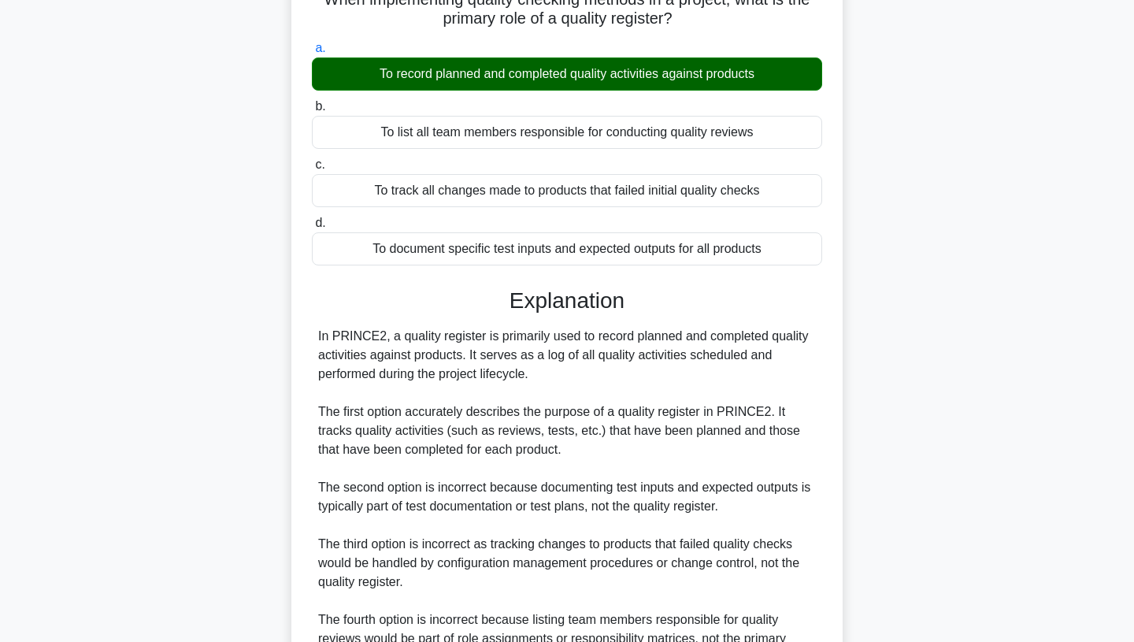
scroll to position [292, 0]
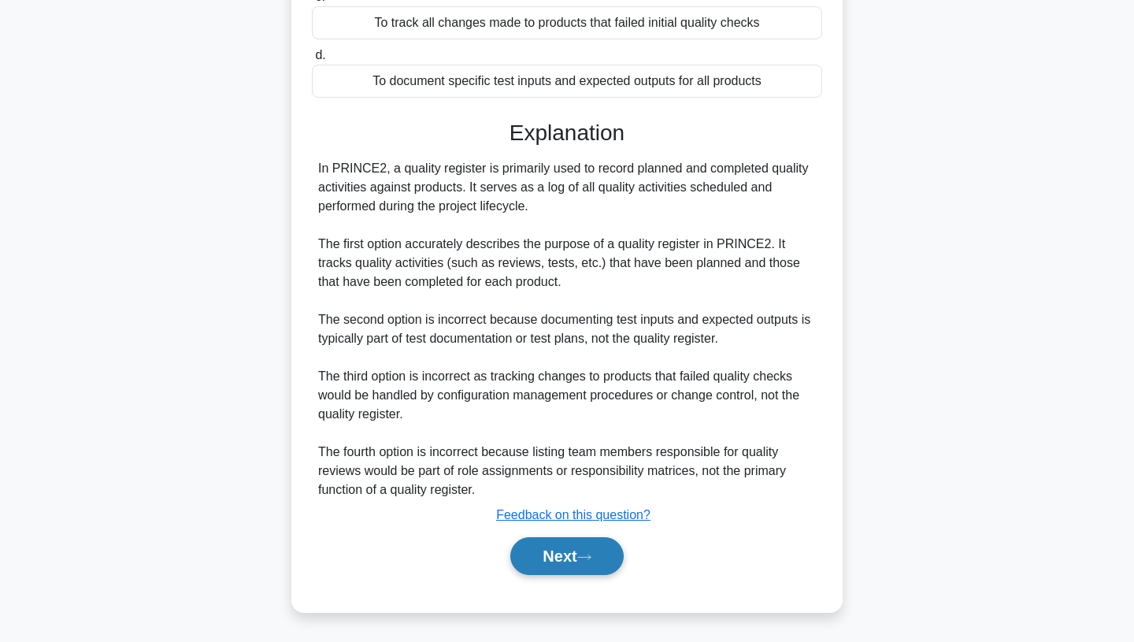
click at [589, 558] on icon at bounding box center [584, 557] width 14 height 9
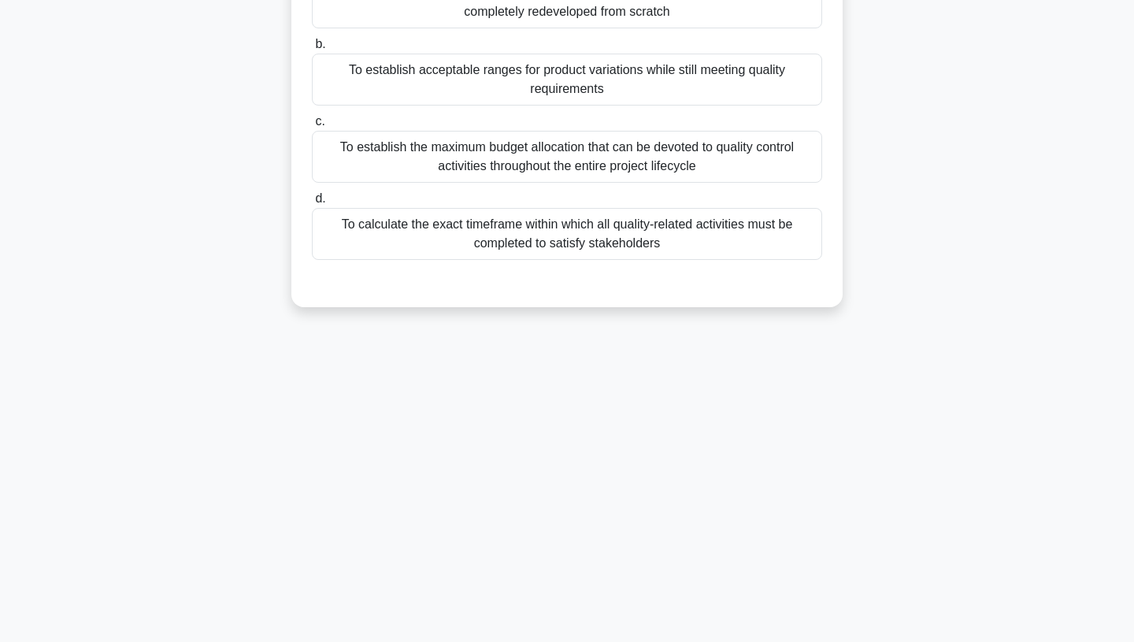
scroll to position [0, 0]
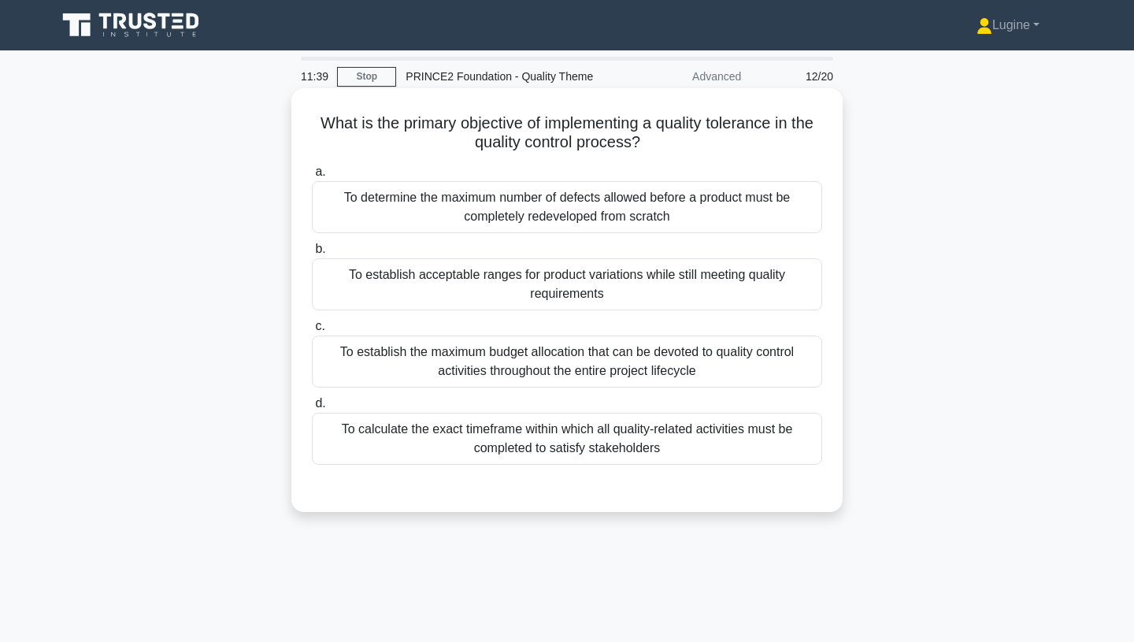
click at [614, 283] on div "To establish acceptable ranges for product variations while still meeting quali…" at bounding box center [567, 284] width 510 height 52
click at [312, 254] on input "b. To establish acceptable ranges for product variations while still meeting qu…" at bounding box center [312, 249] width 0 height 10
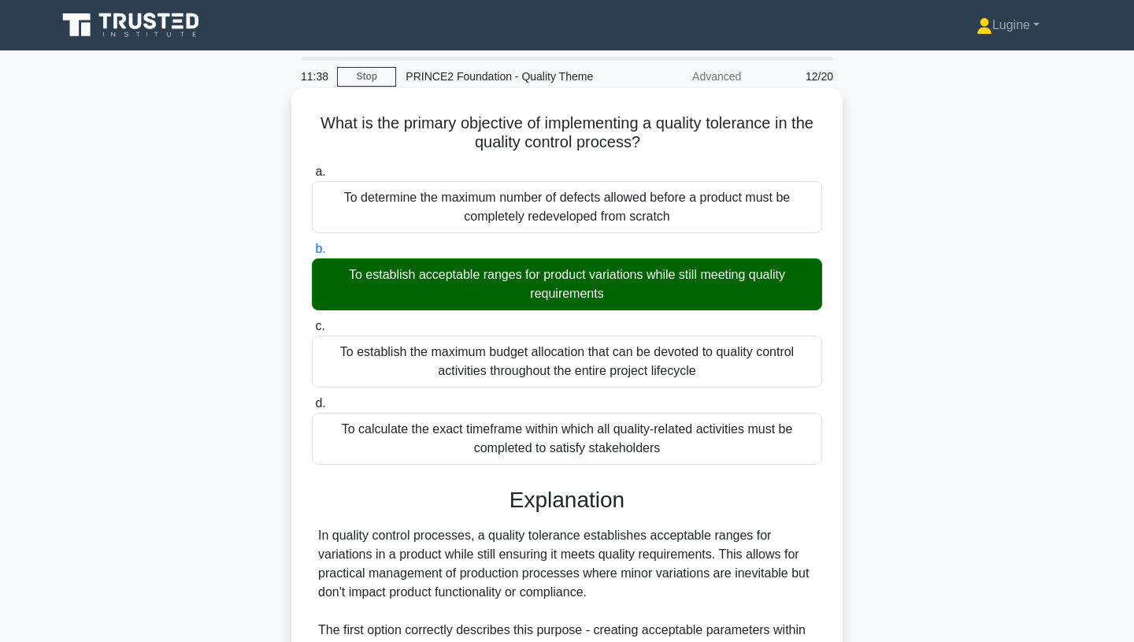
scroll to position [349, 0]
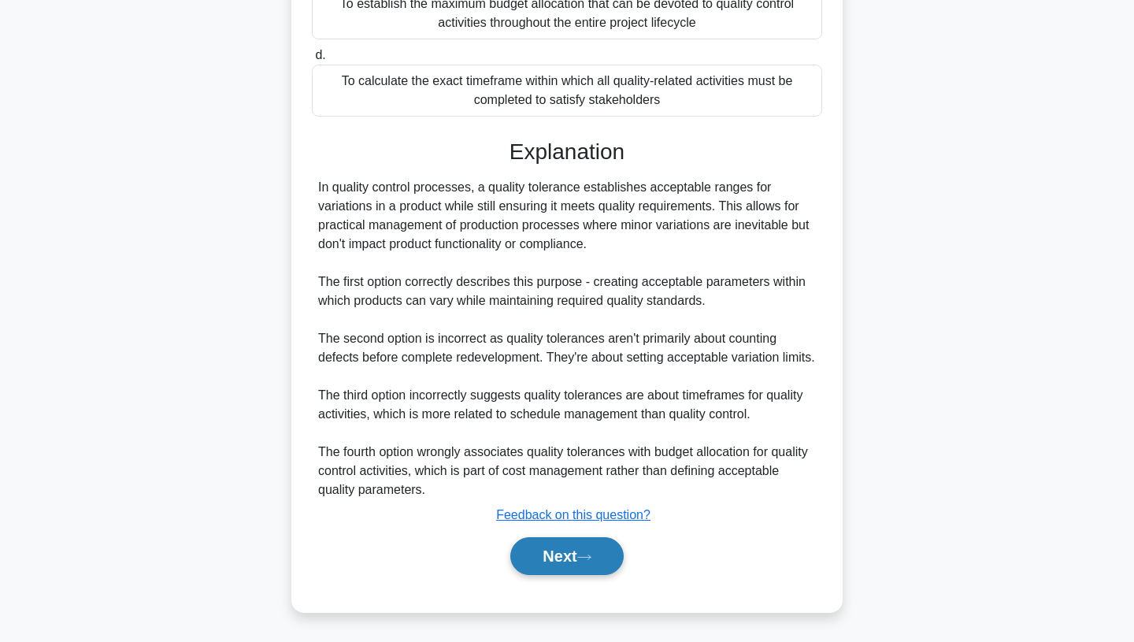
click at [579, 554] on button "Next" at bounding box center [566, 556] width 113 height 38
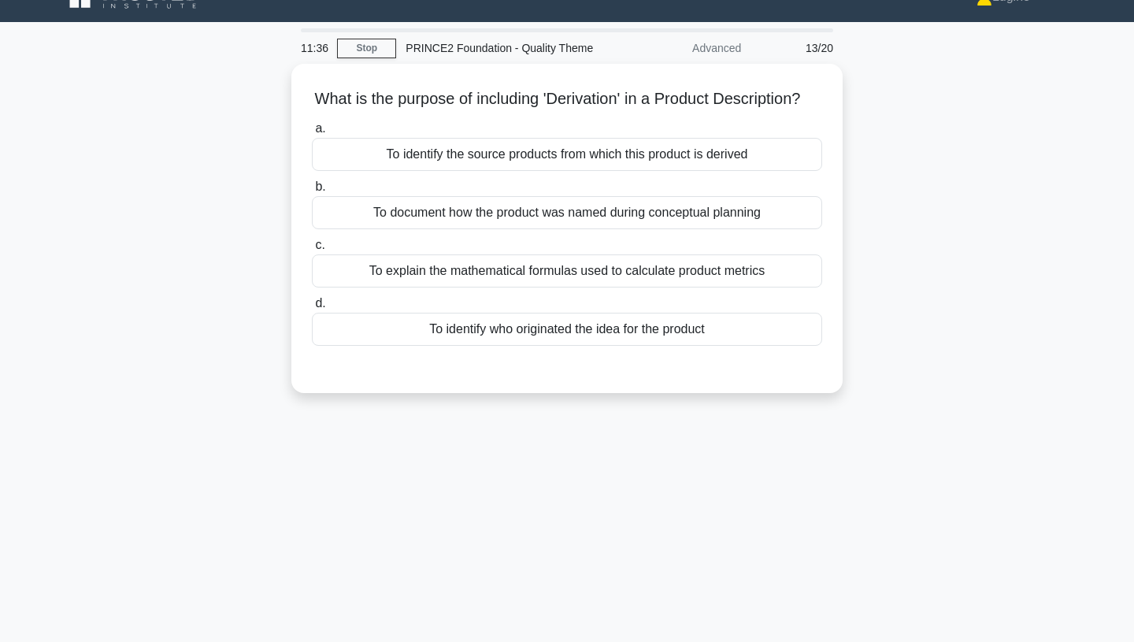
scroll to position [0, 0]
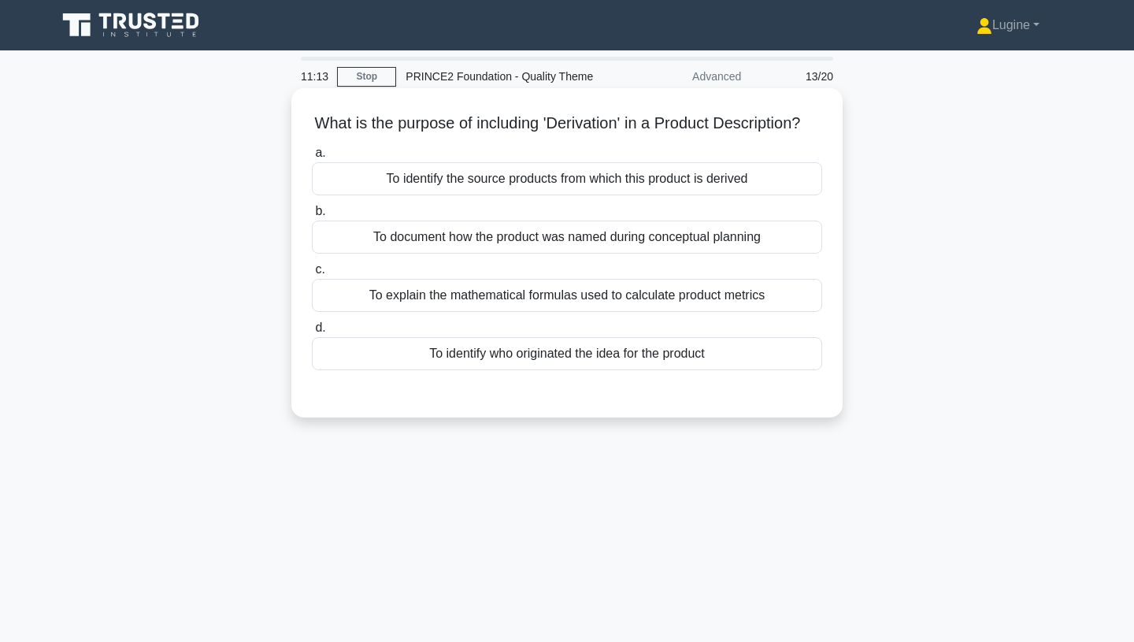
click at [659, 184] on div "To identify the source products from which this product is derived" at bounding box center [567, 178] width 510 height 33
click at [312, 158] on input "a. To identify the source products from which this product is derived" at bounding box center [312, 153] width 0 height 10
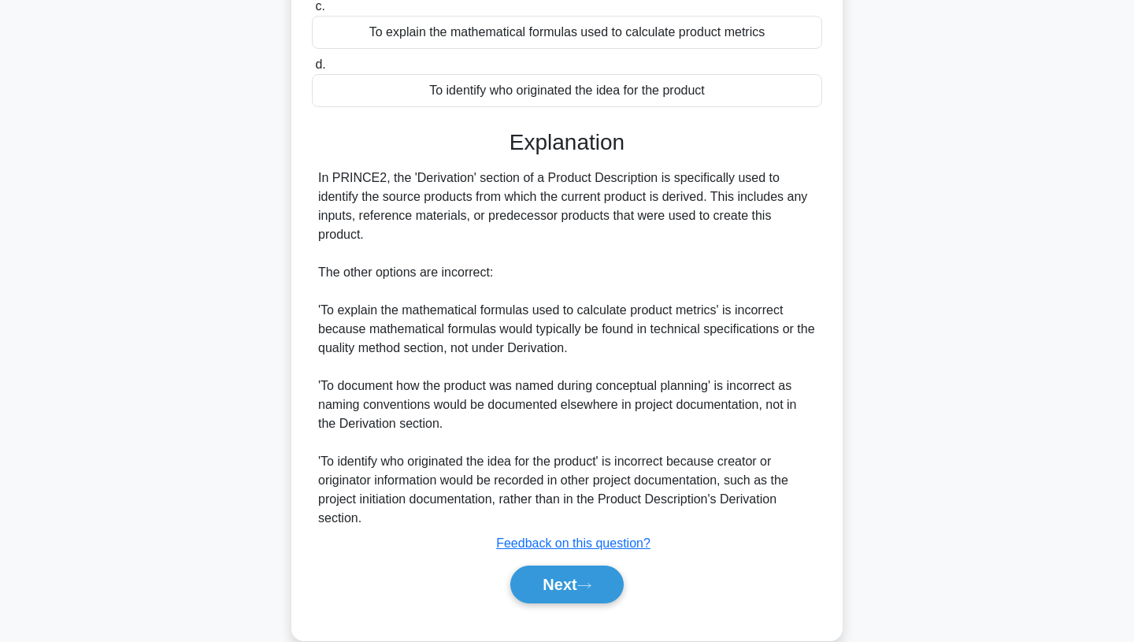
scroll to position [292, 0]
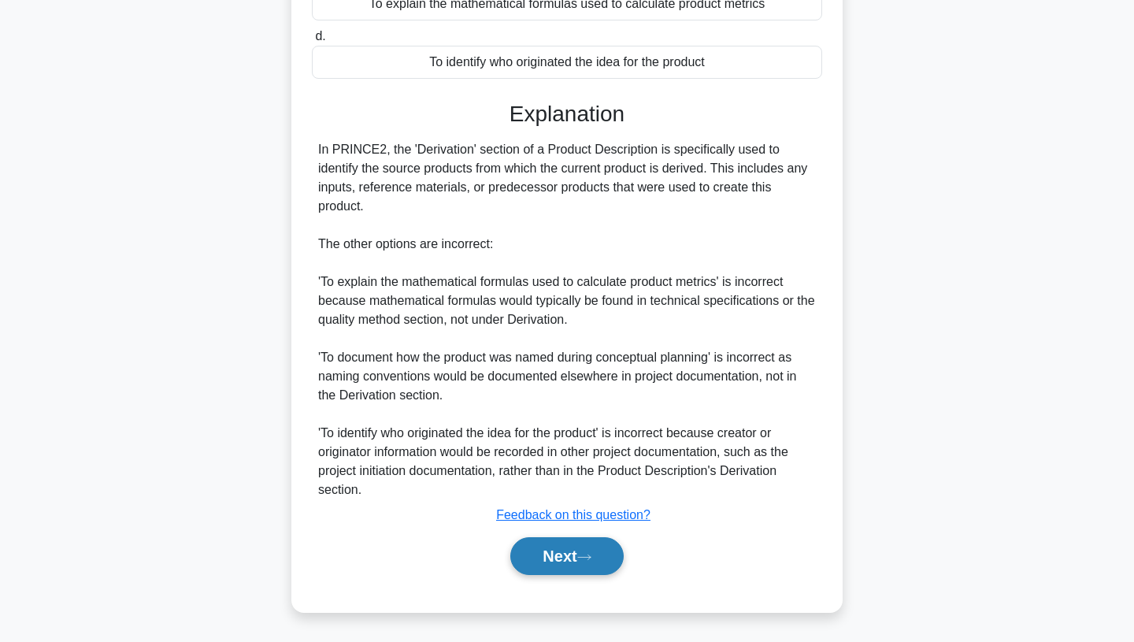
click at [586, 564] on button "Next" at bounding box center [566, 556] width 113 height 38
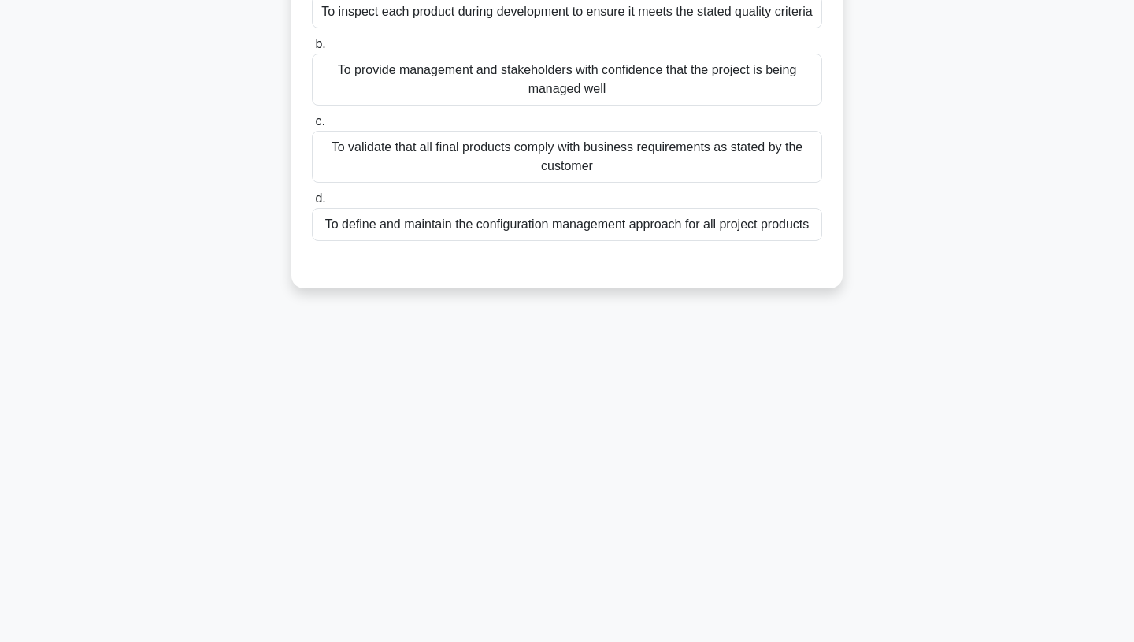
scroll to position [0, 0]
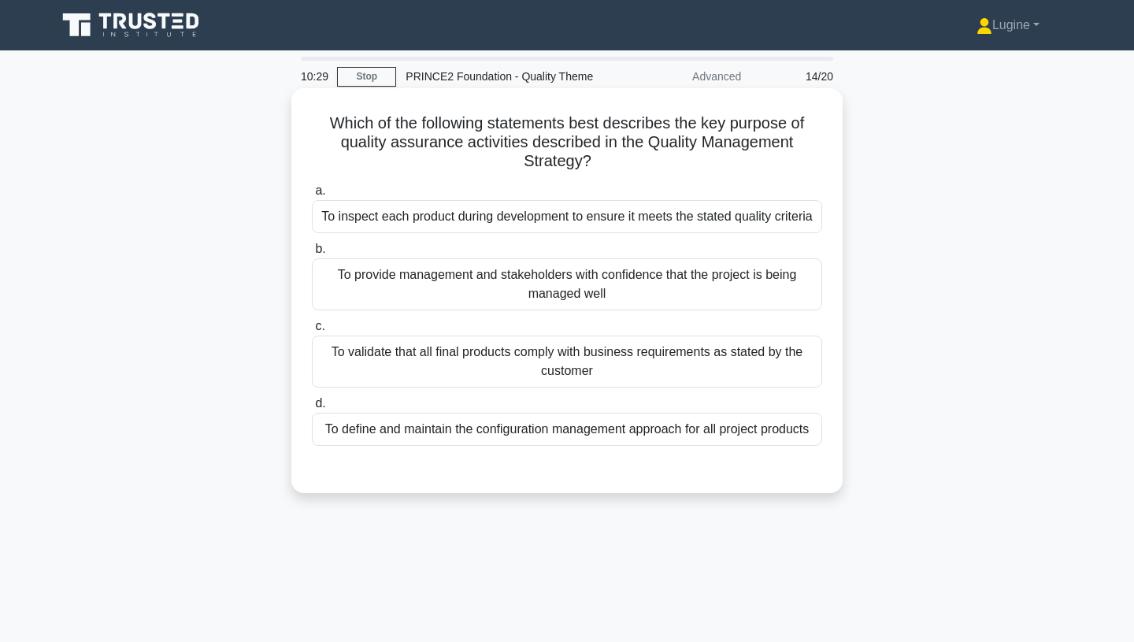
click at [729, 288] on div "To provide management and stakeholders with confidence that the project is bein…" at bounding box center [567, 284] width 510 height 52
click at [312, 254] on input "b. To provide management and stakeholders with confidence that the project is b…" at bounding box center [312, 249] width 0 height 10
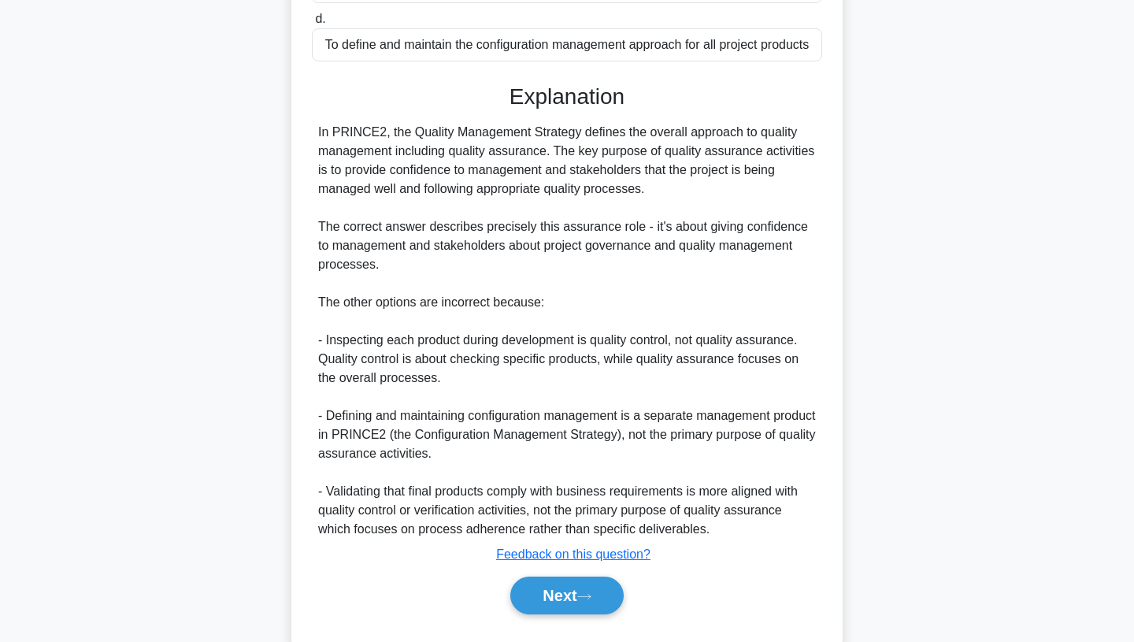
scroll to position [424, 0]
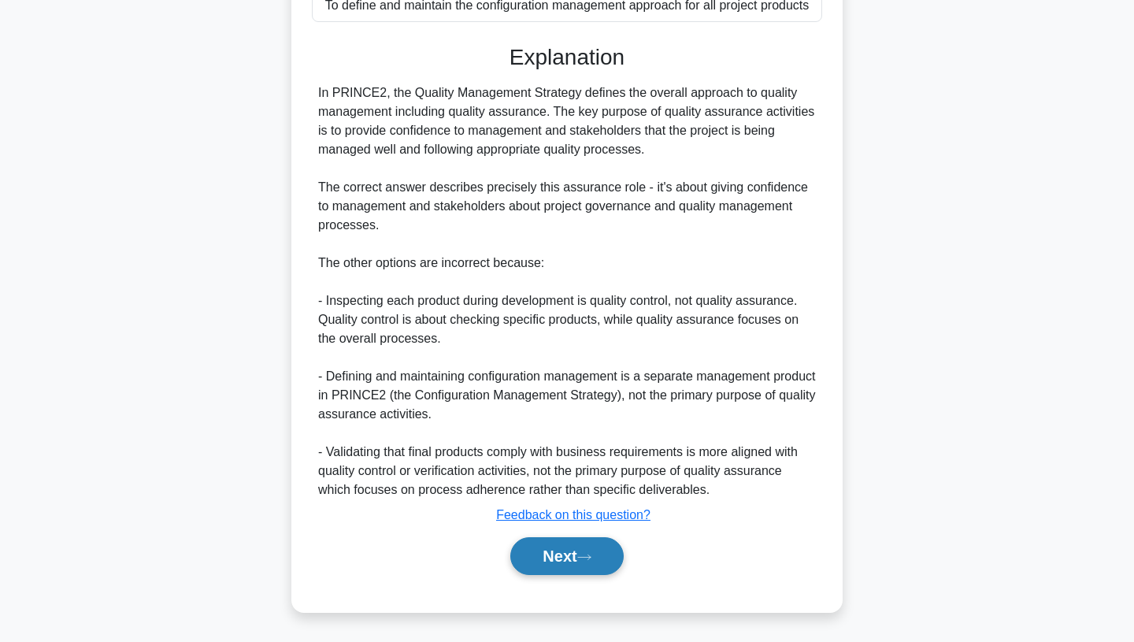
click at [587, 556] on icon at bounding box center [584, 557] width 14 height 9
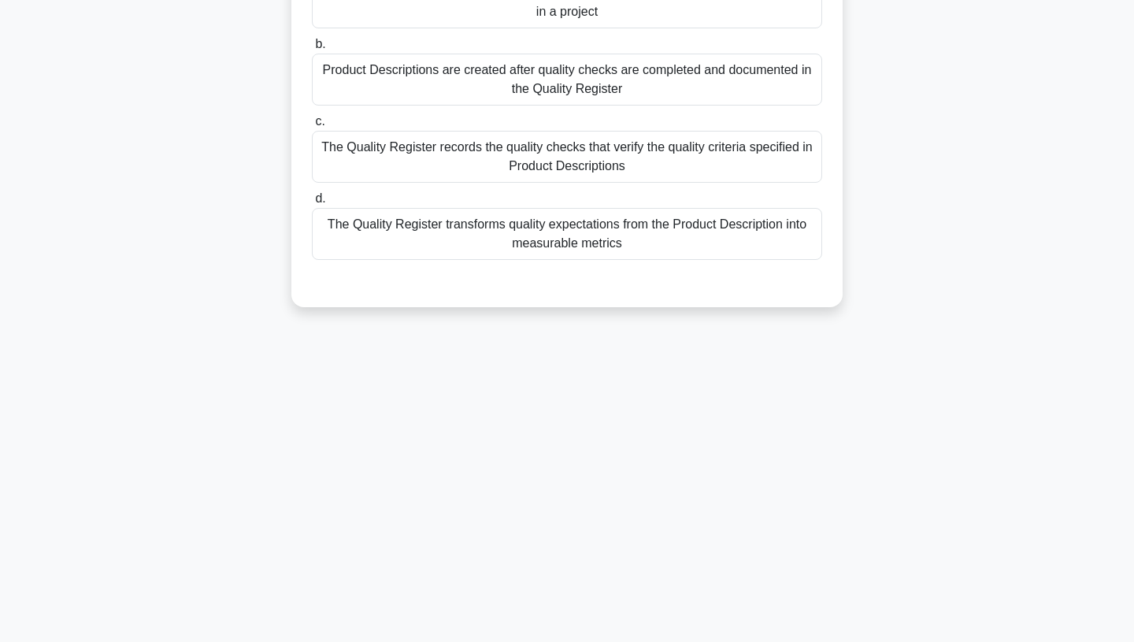
scroll to position [0, 0]
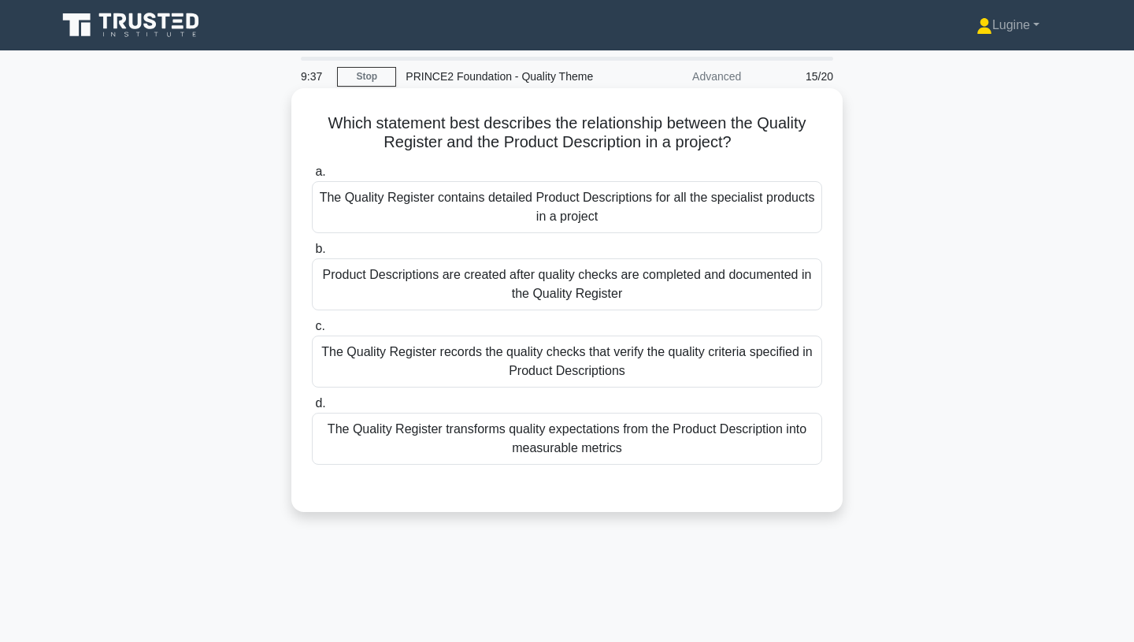
click at [728, 369] on div "The Quality Register records the quality checks that verify the quality criteri…" at bounding box center [567, 362] width 510 height 52
click at [312, 332] on input "c. The Quality Register records the quality checks that verify the quality crit…" at bounding box center [312, 326] width 0 height 10
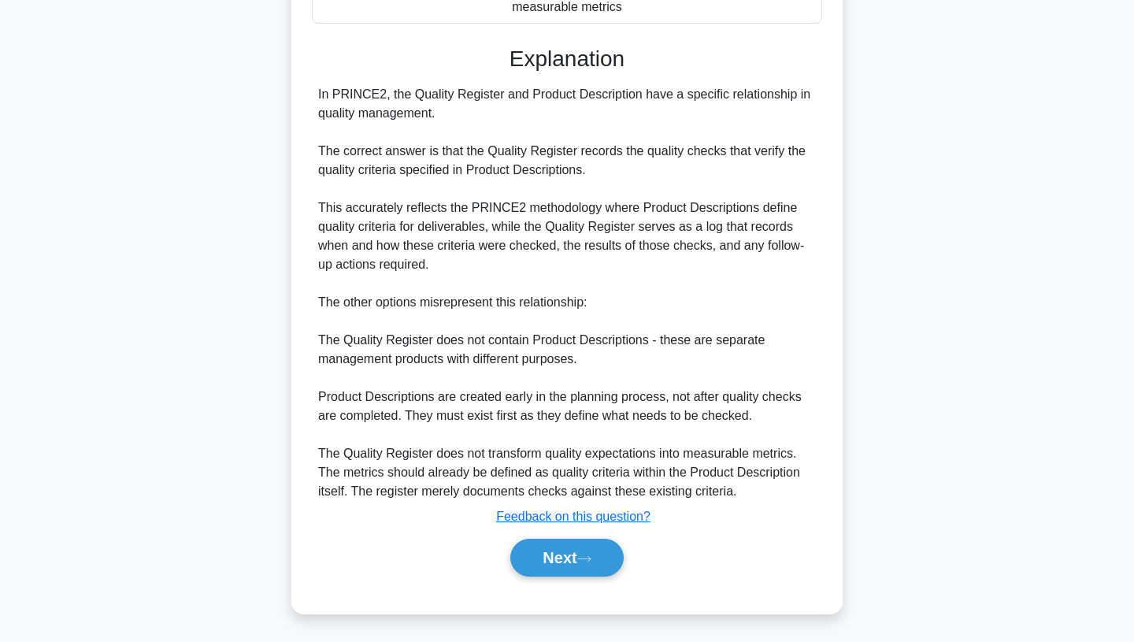
scroll to position [443, 0]
click at [573, 559] on button "Next" at bounding box center [566, 556] width 113 height 38
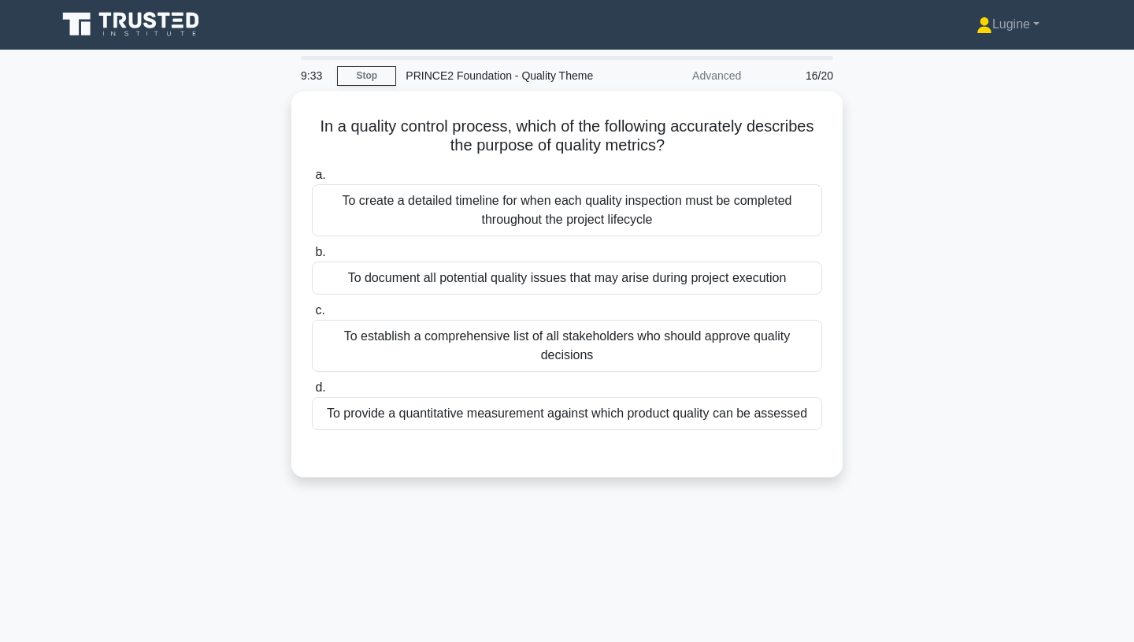
scroll to position [0, 0]
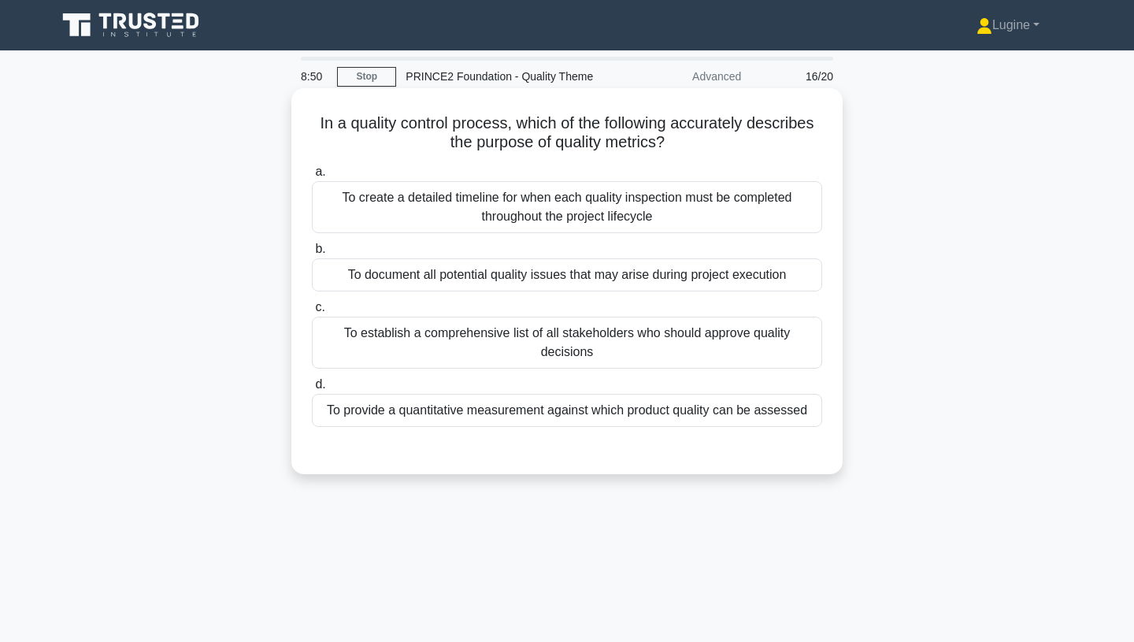
click at [590, 415] on div "To provide a quantitative measurement against which product quality can be asse…" at bounding box center [567, 410] width 510 height 33
click at [312, 390] on input "d. To provide a quantitative measurement against which product quality can be a…" at bounding box center [312, 385] width 0 height 10
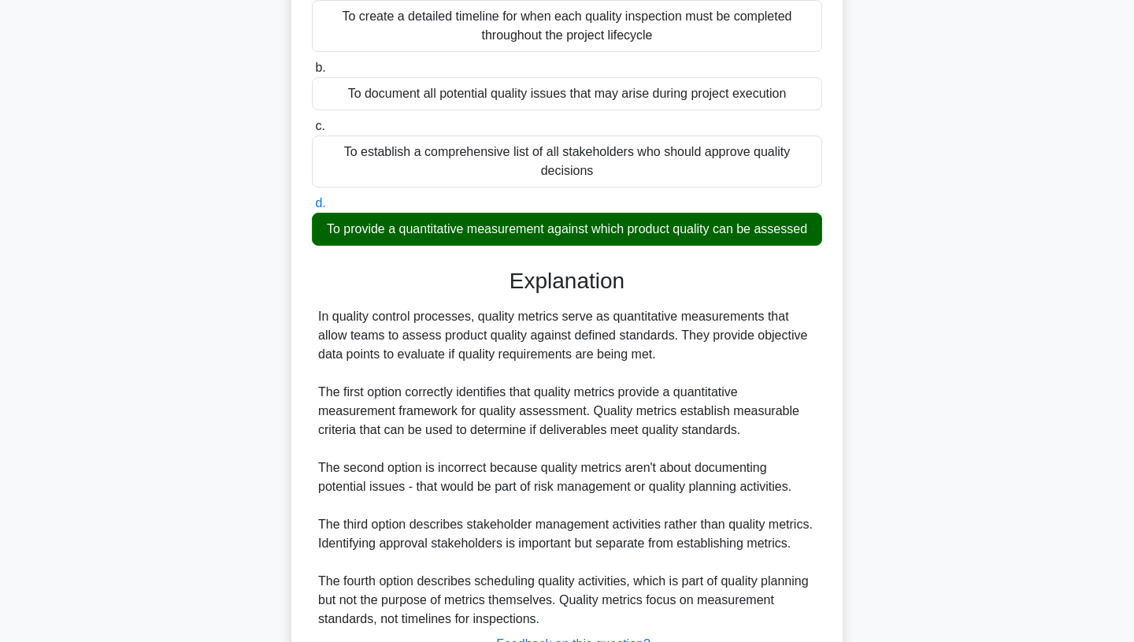
scroll to position [311, 0]
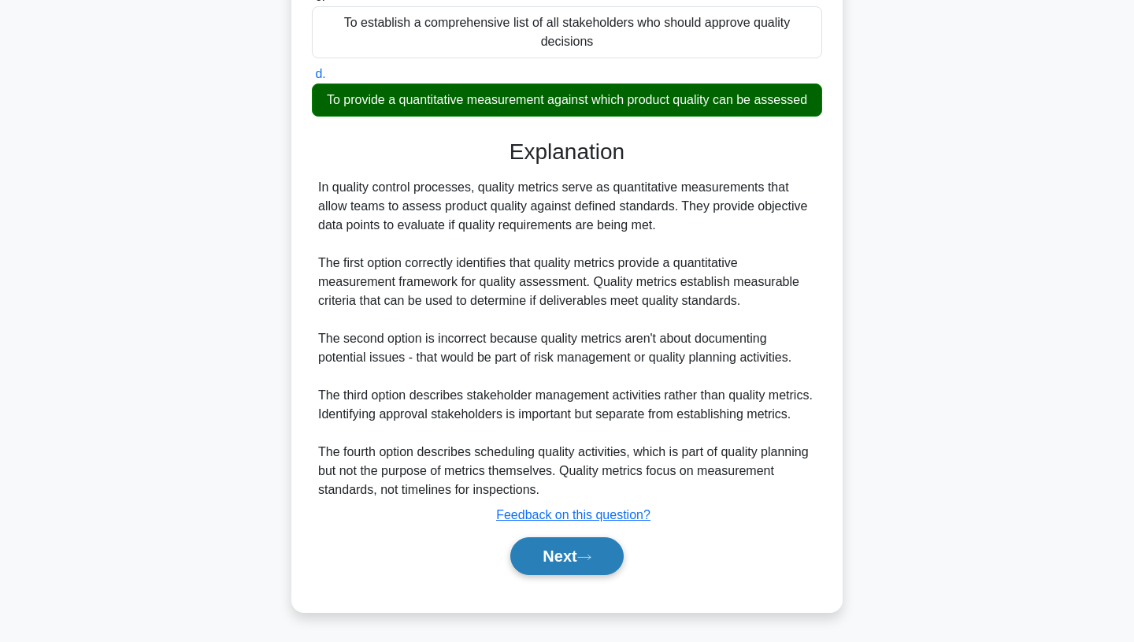
click at [558, 556] on button "Next" at bounding box center [566, 556] width 113 height 38
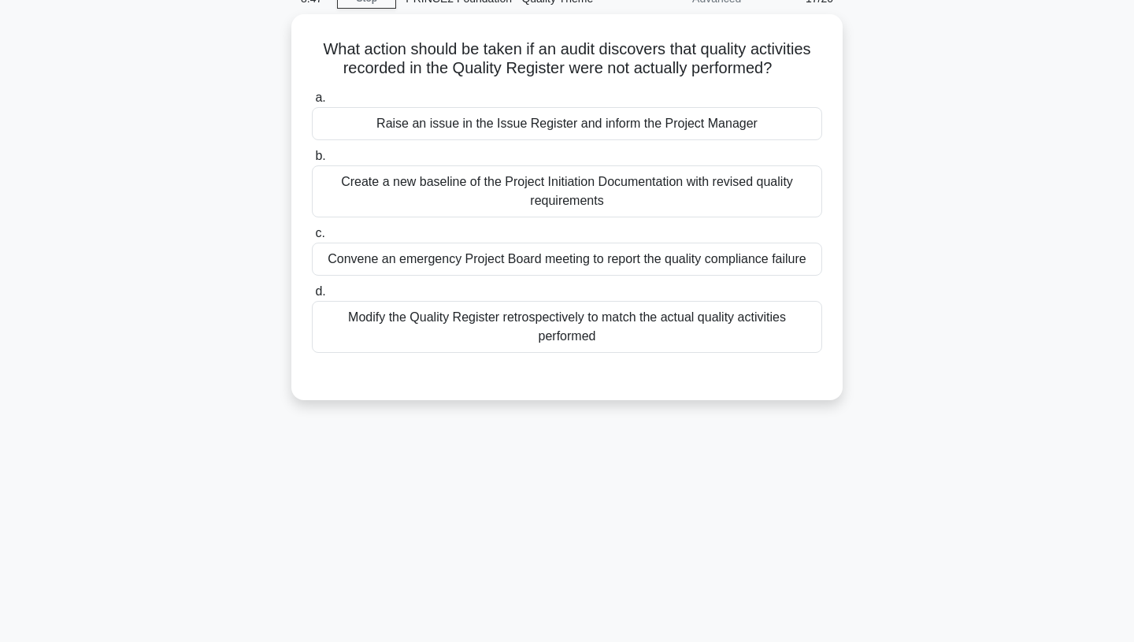
scroll to position [0, 0]
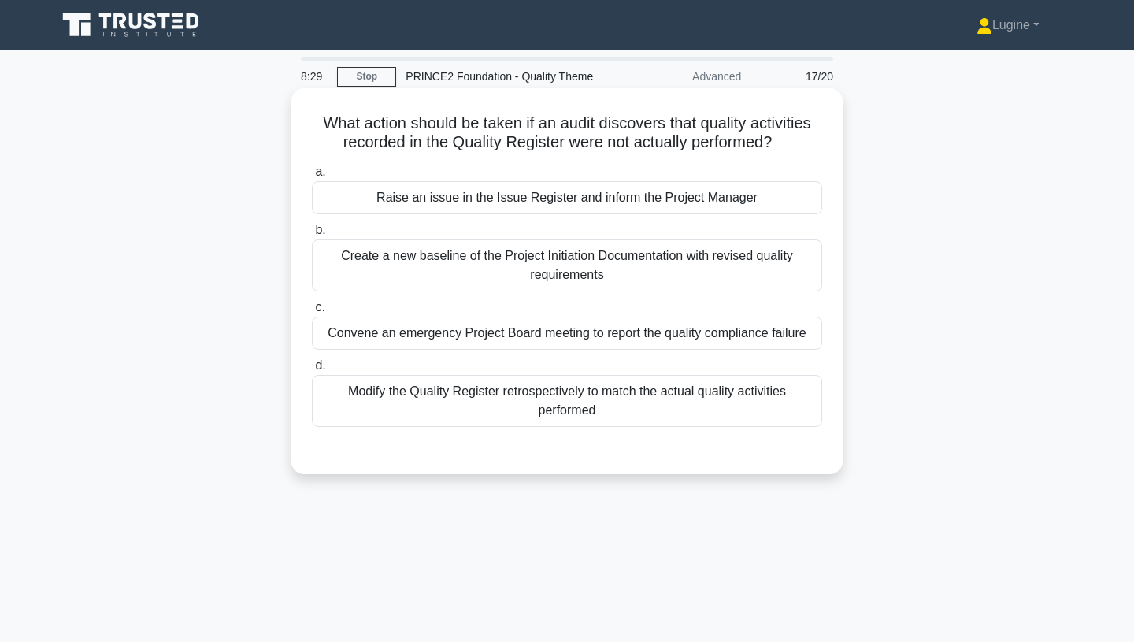
click at [613, 343] on div "Convene an emergency Project Board meeting to report the quality compliance fai…" at bounding box center [567, 333] width 510 height 33
click at [312, 313] on input "c. Convene an emergency Project Board meeting to report the quality compliance …" at bounding box center [312, 307] width 0 height 10
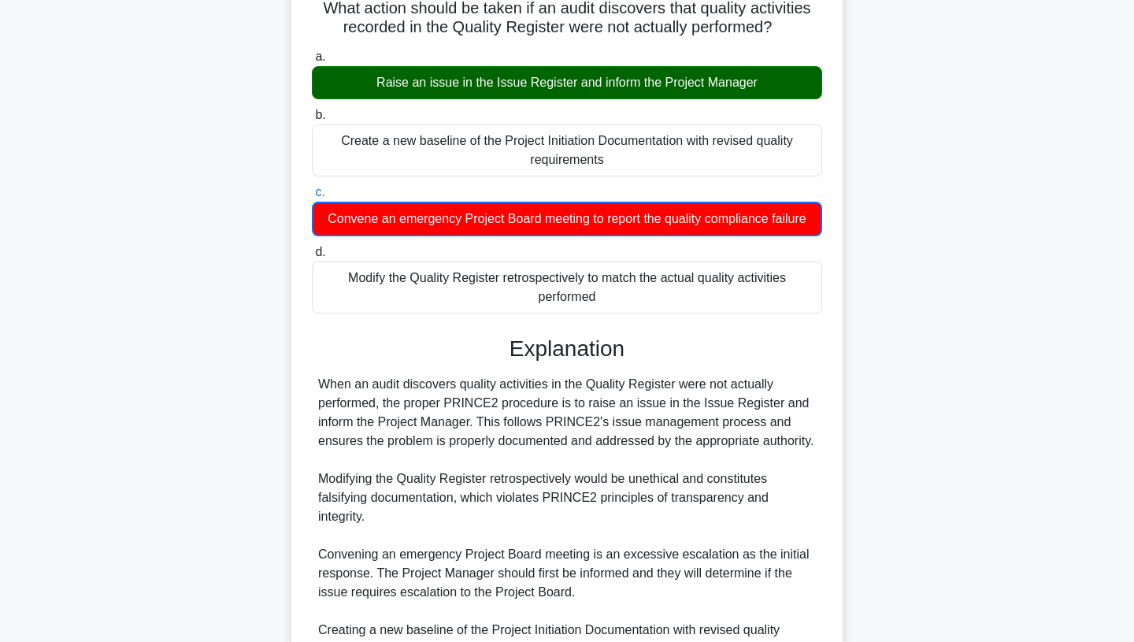
scroll to position [313, 0]
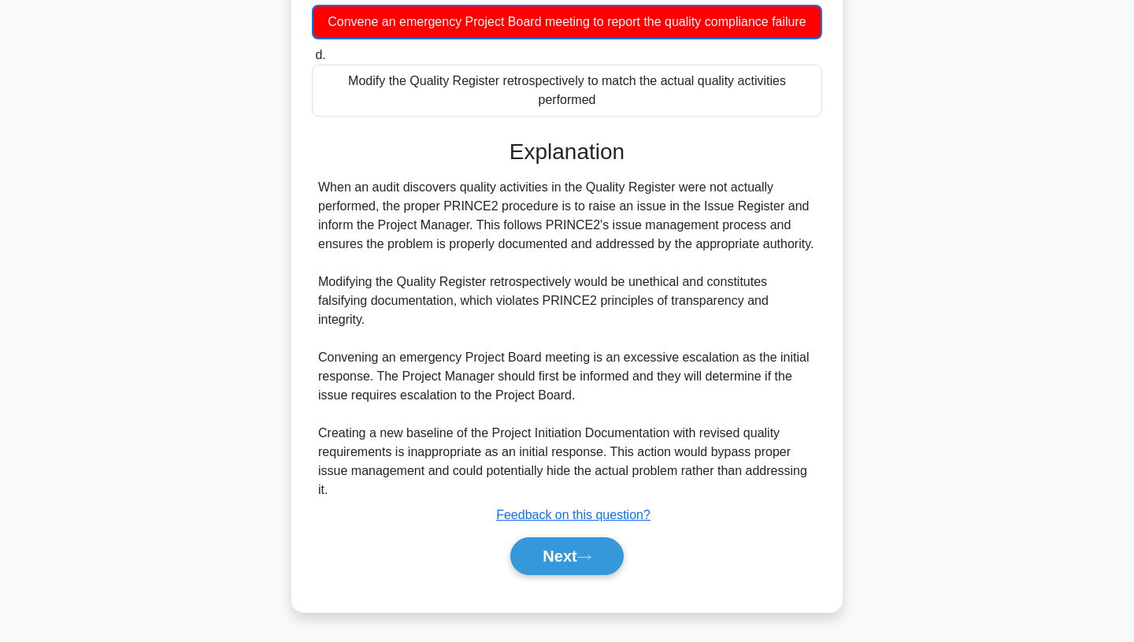
click at [559, 576] on div "Next" at bounding box center [567, 556] width 510 height 50
click at [582, 558] on button "Next" at bounding box center [566, 556] width 113 height 38
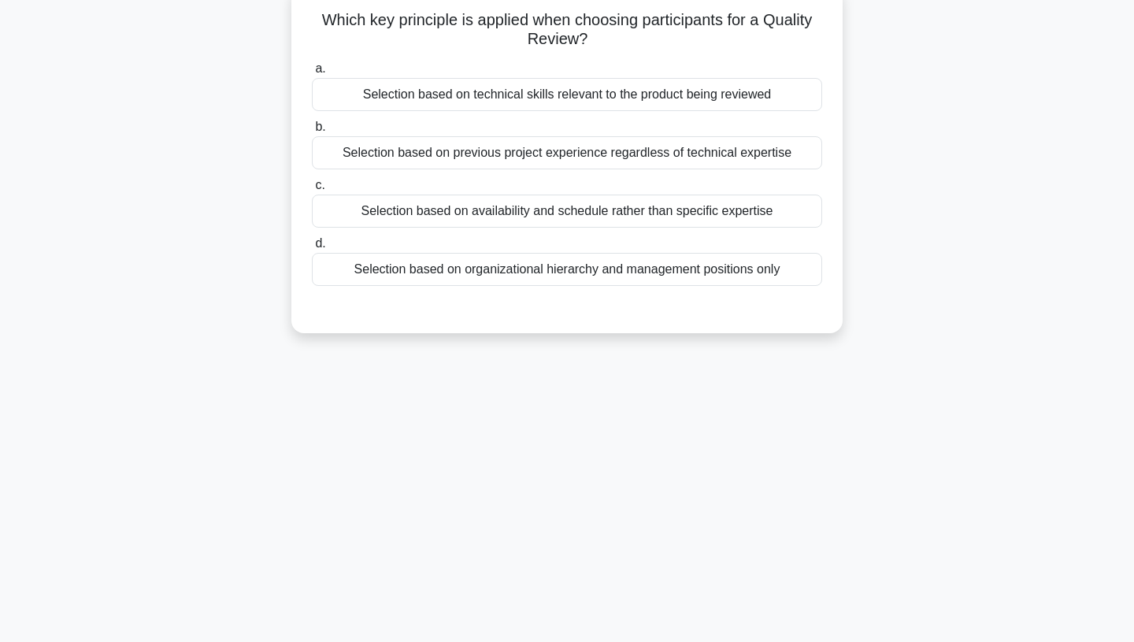
scroll to position [0, 0]
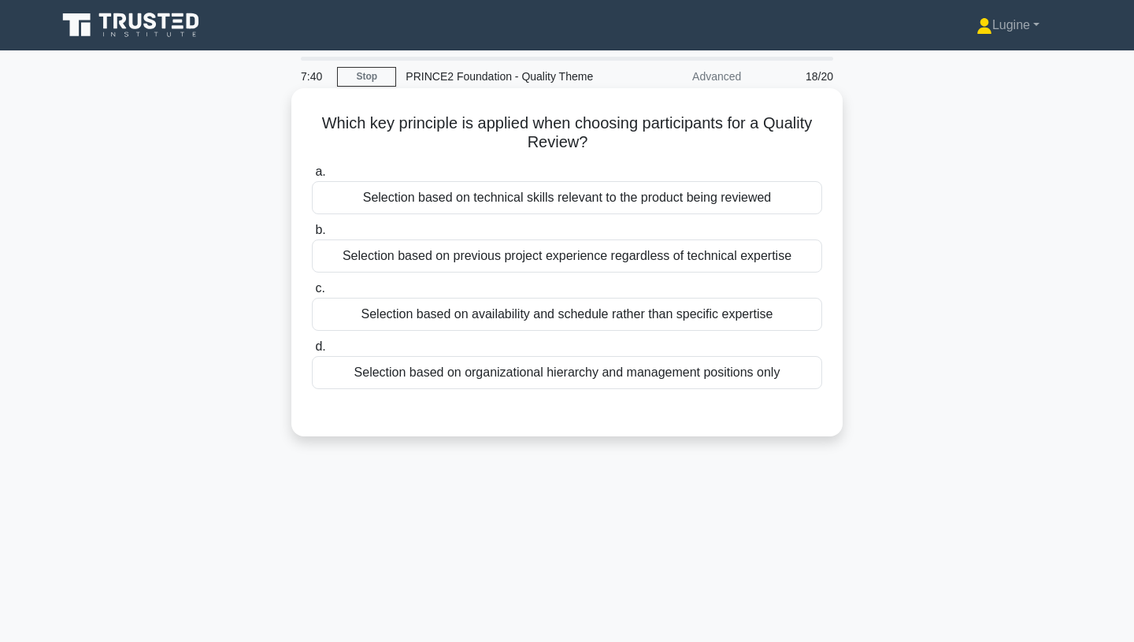
click at [686, 379] on div "Selection based on organizational hierarchy and management positions only" at bounding box center [567, 372] width 510 height 33
click at [312, 352] on input "d. Selection based on organizational hierarchy and management positions only" at bounding box center [312, 347] width 0 height 10
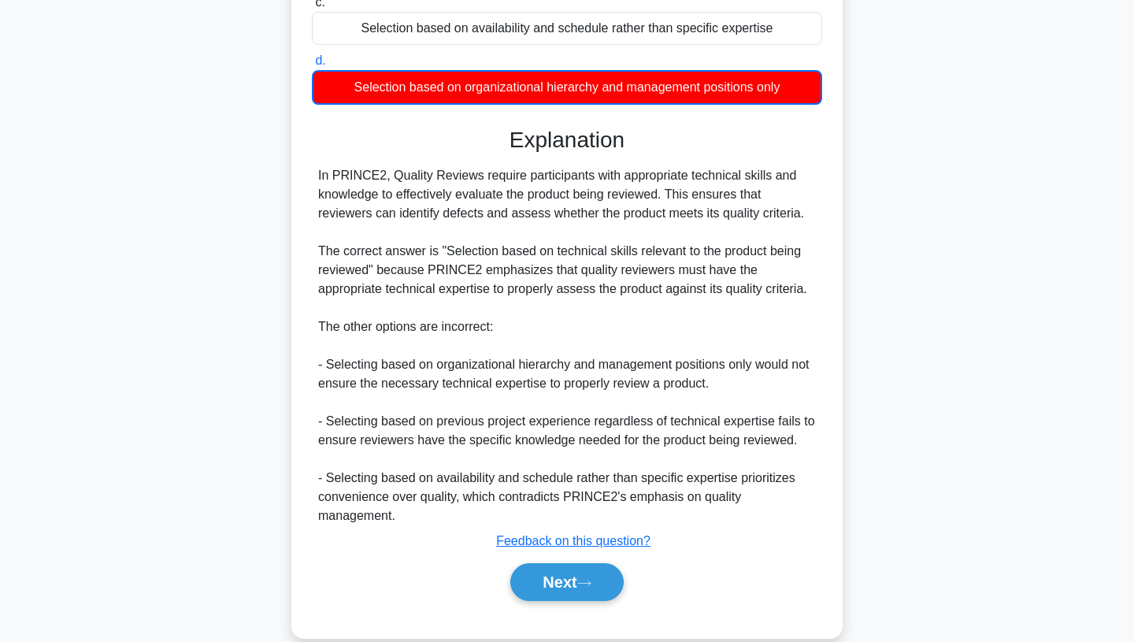
scroll to position [294, 0]
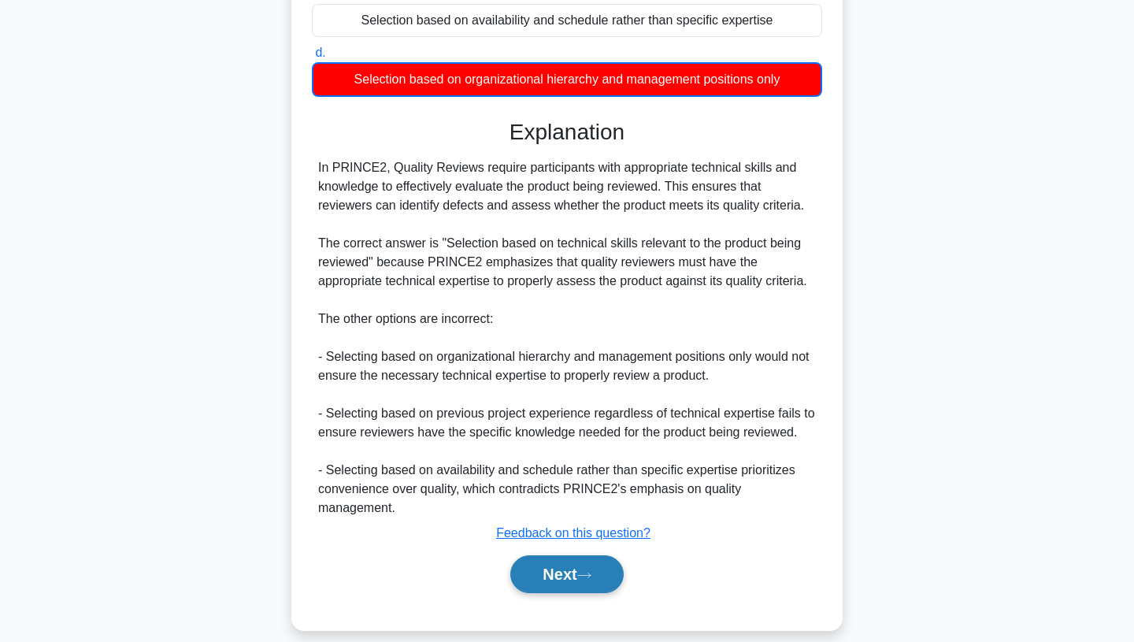
click at [579, 557] on button "Next" at bounding box center [566, 574] width 113 height 38
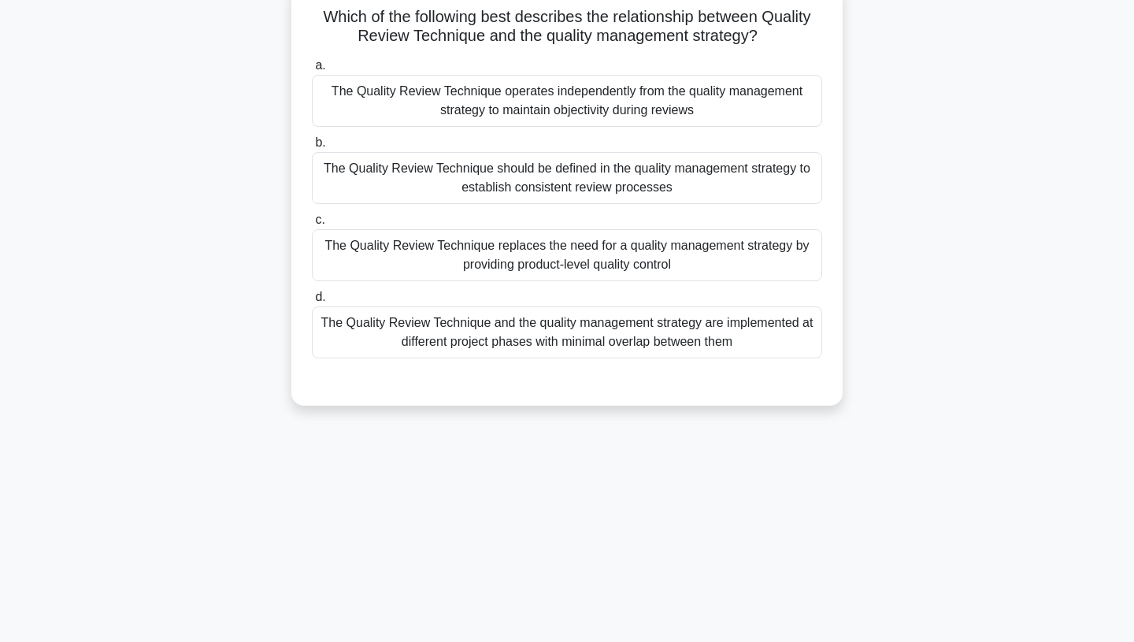
scroll to position [0, 0]
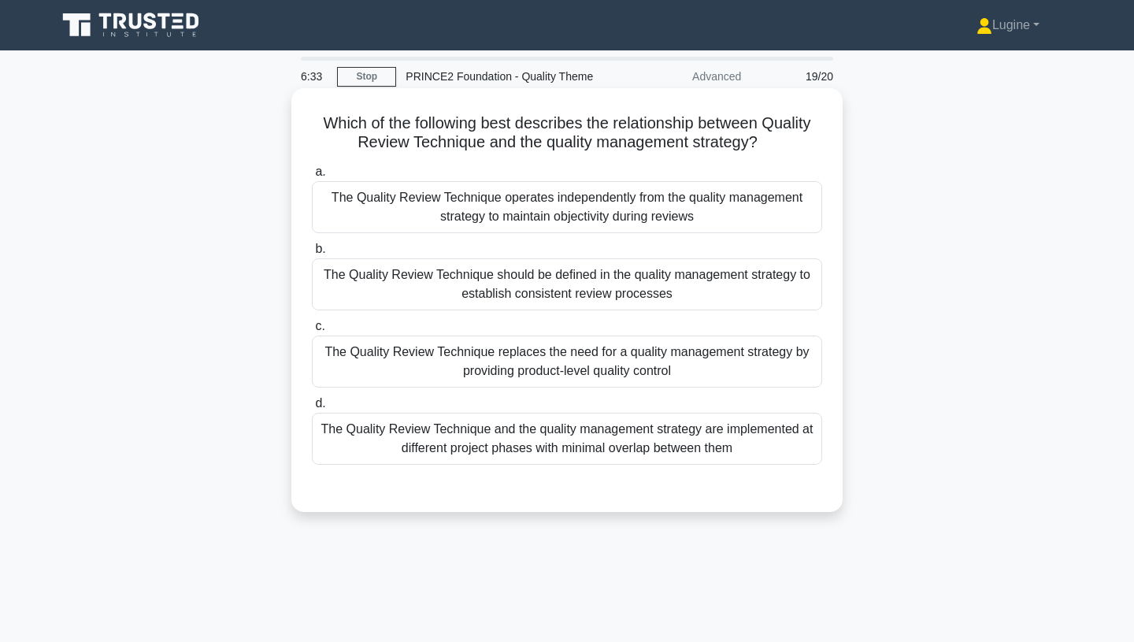
click at [677, 301] on div "The Quality Review Technique should be defined in the quality management strate…" at bounding box center [567, 284] width 510 height 52
click at [312, 254] on input "b. The Quality Review Technique should be defined in the quality management str…" at bounding box center [312, 249] width 0 height 10
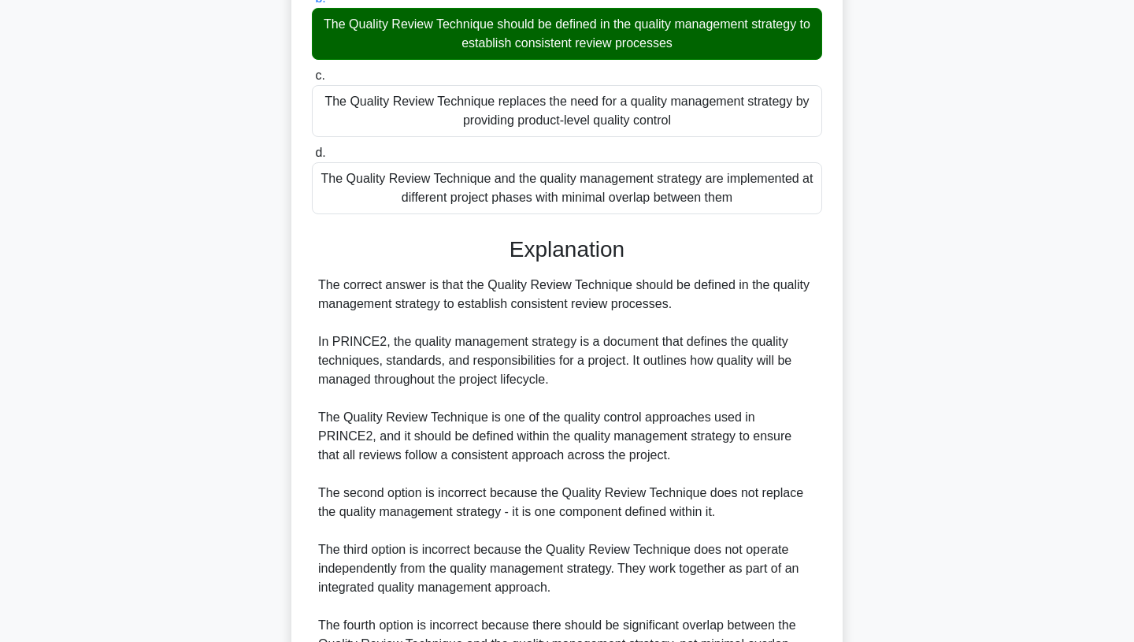
scroll to position [443, 0]
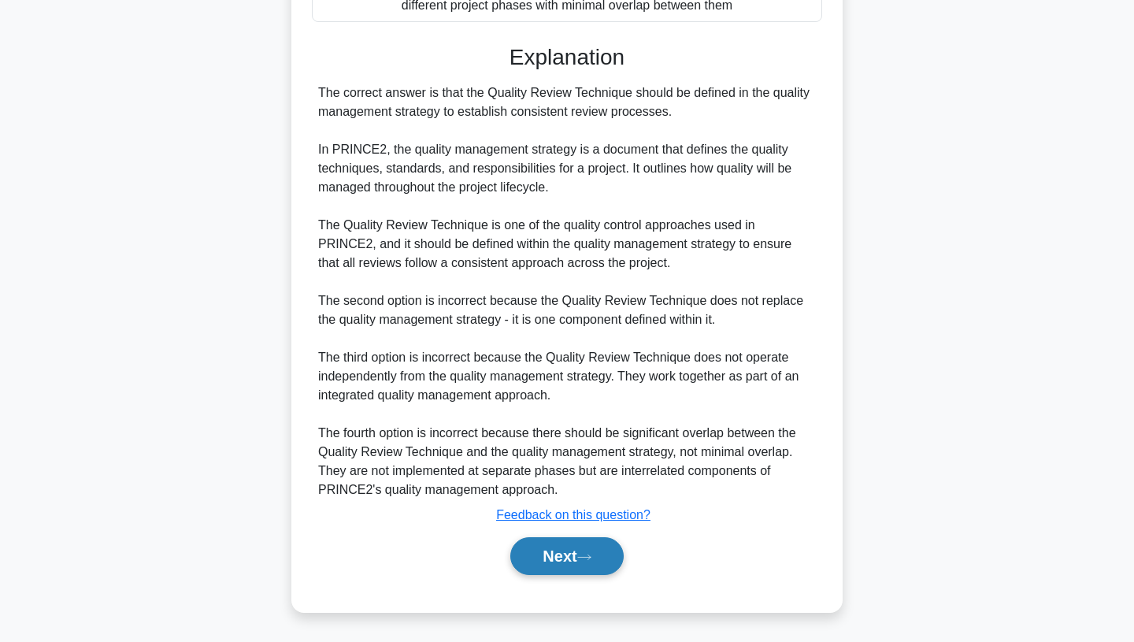
click at [574, 555] on button "Next" at bounding box center [566, 556] width 113 height 38
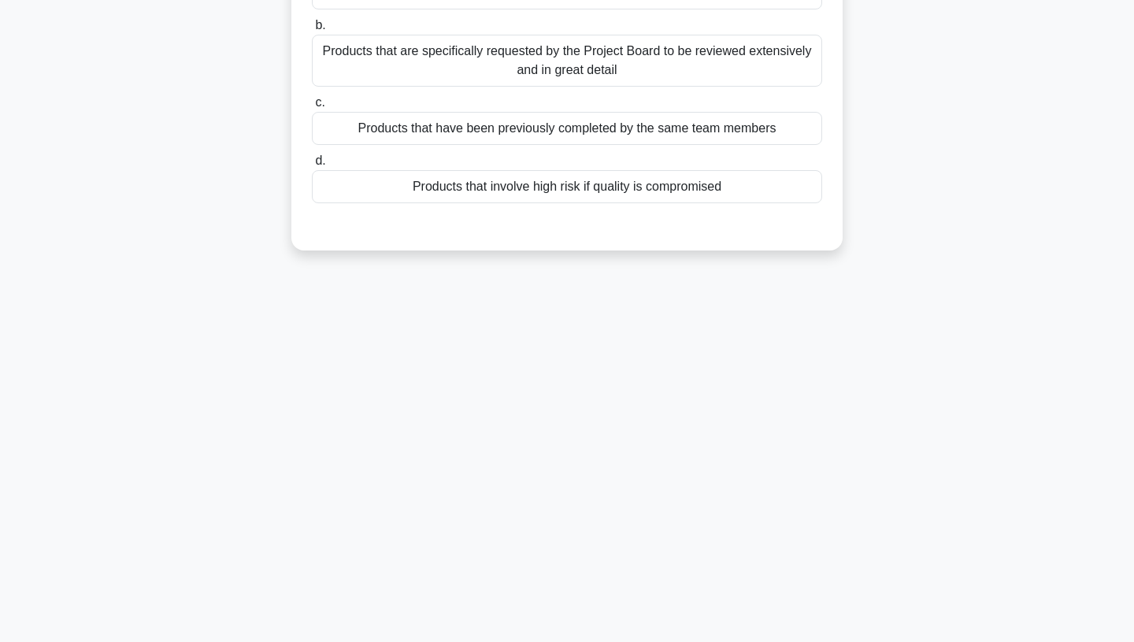
scroll to position [0, 0]
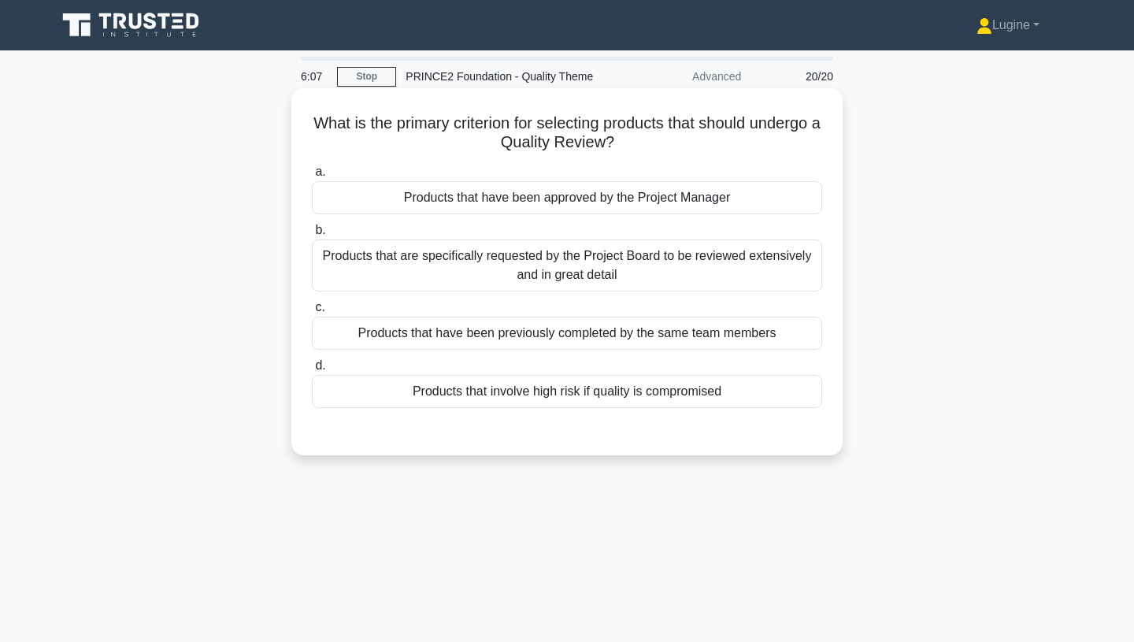
click at [643, 275] on div "Products that are specifically requested by the Project Board to be reviewed ex…" at bounding box center [567, 265] width 510 height 52
click at [312, 235] on input "b. Products that are specifically requested by the Project Board to be reviewed…" at bounding box center [312, 230] width 0 height 10
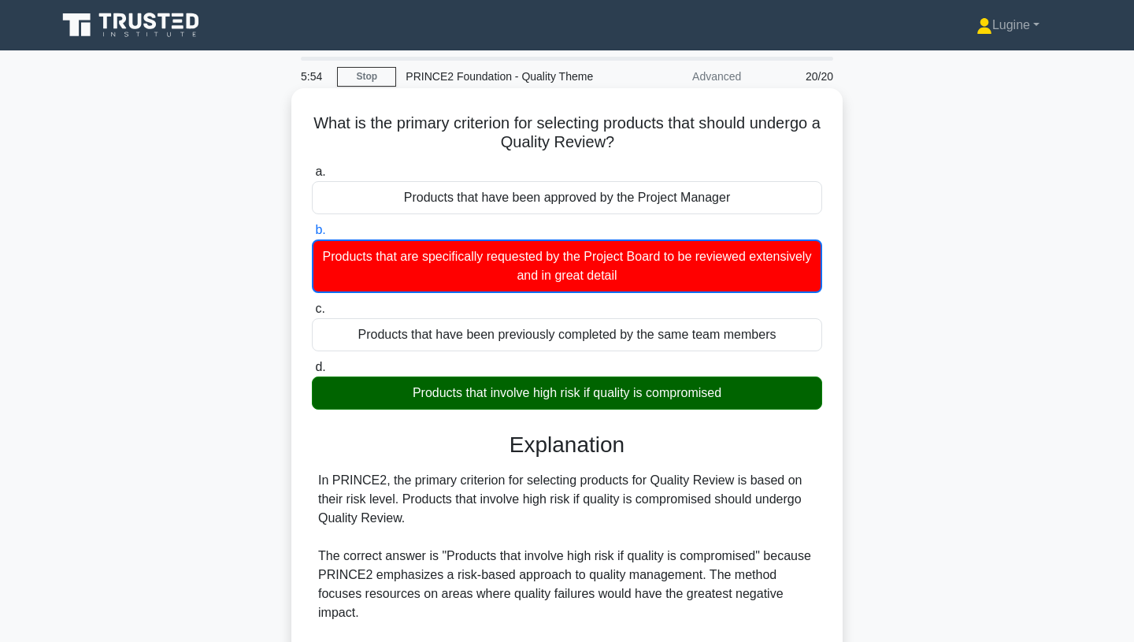
drag, startPoint x: 313, startPoint y: 121, endPoint x: 752, endPoint y: 398, distance: 518.5
click at [752, 398] on div "What is the primary criterion for selecting products that should undergo a Qual…" at bounding box center [567, 544] width 539 height 899
copy div "What is the primary criterion for selecting products that should undergo a Qual…"
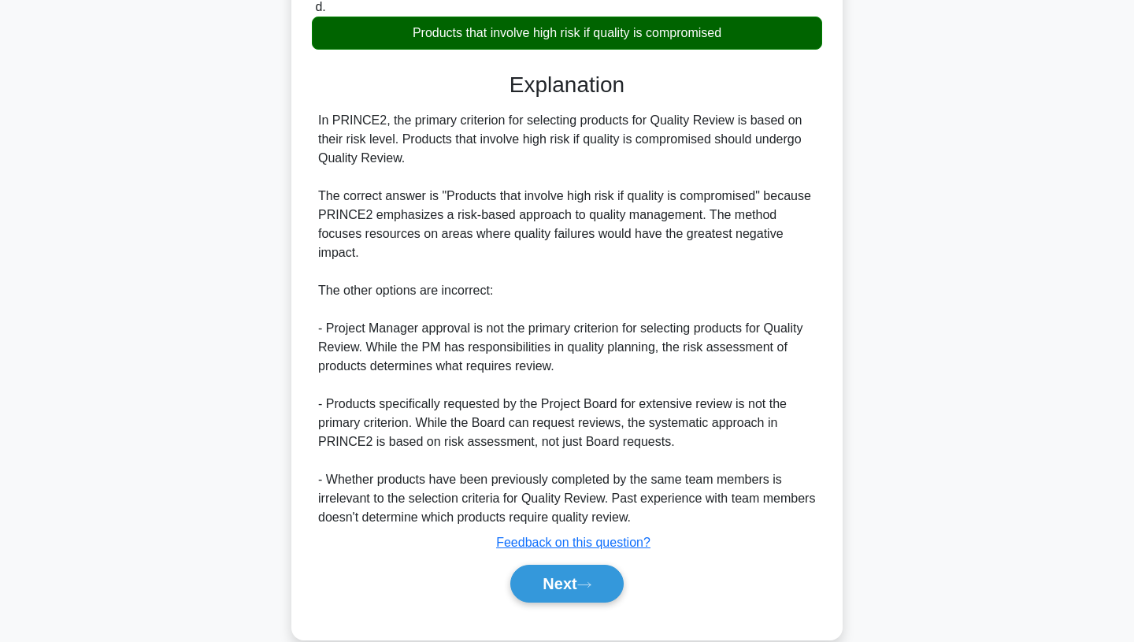
scroll to position [369, 0]
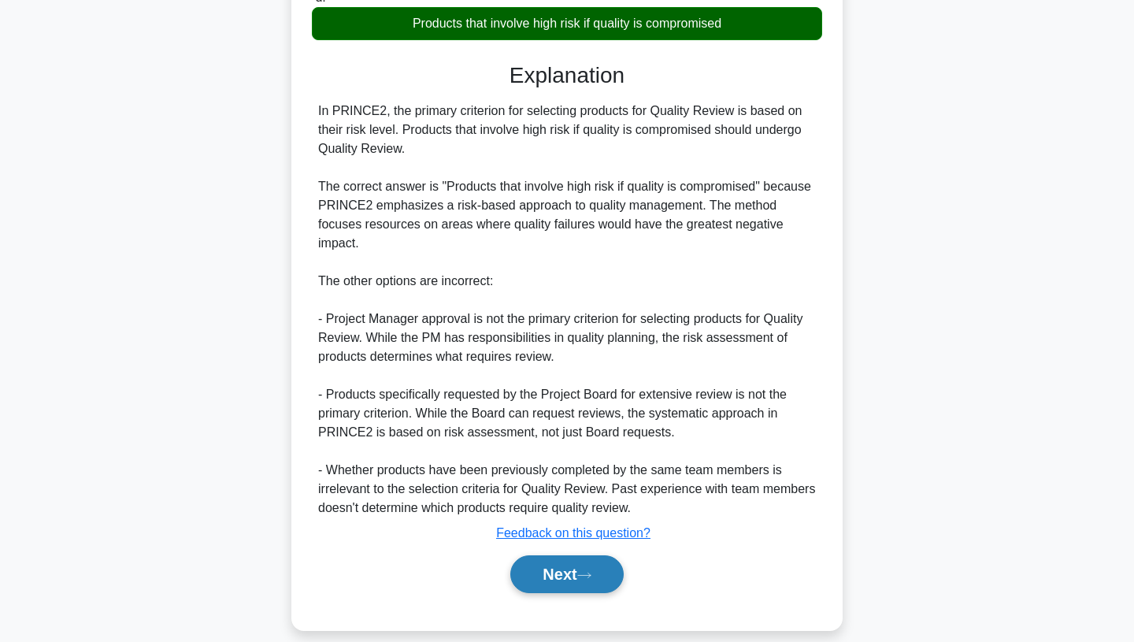
click at [580, 556] on button "Next" at bounding box center [566, 574] width 113 height 38
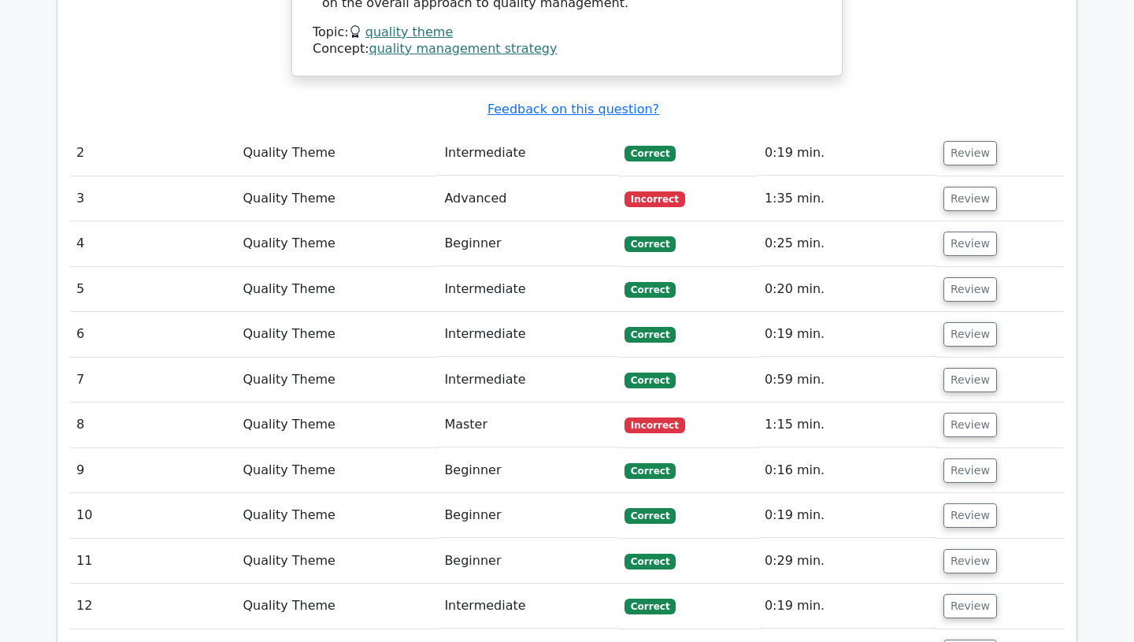
scroll to position [1682, 0]
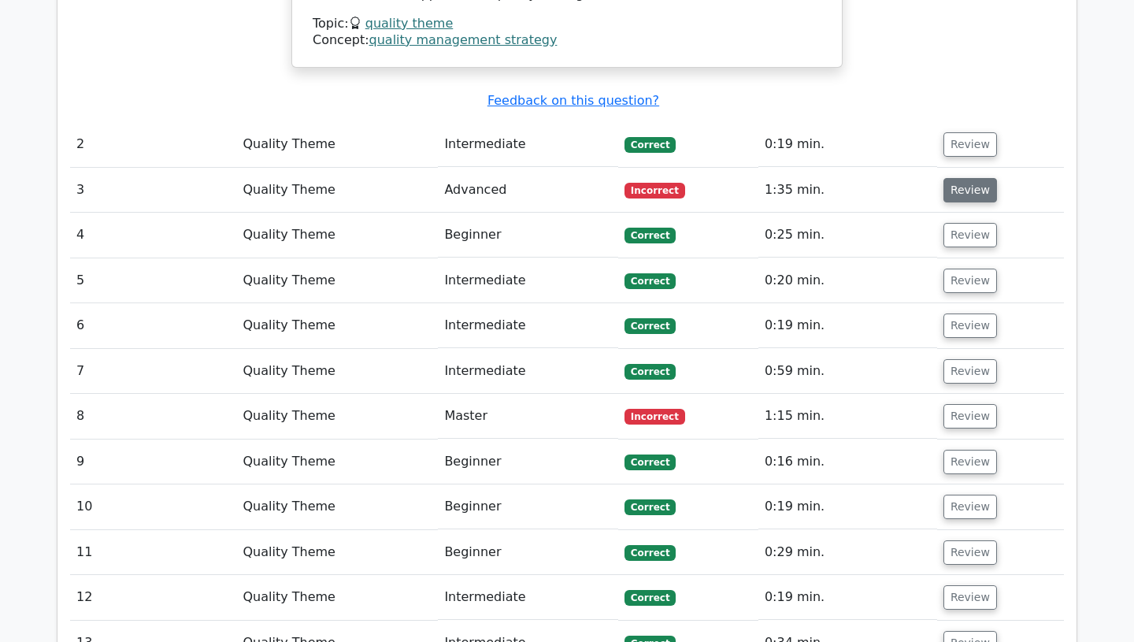
click at [976, 178] on button "Review" at bounding box center [970, 190] width 54 height 24
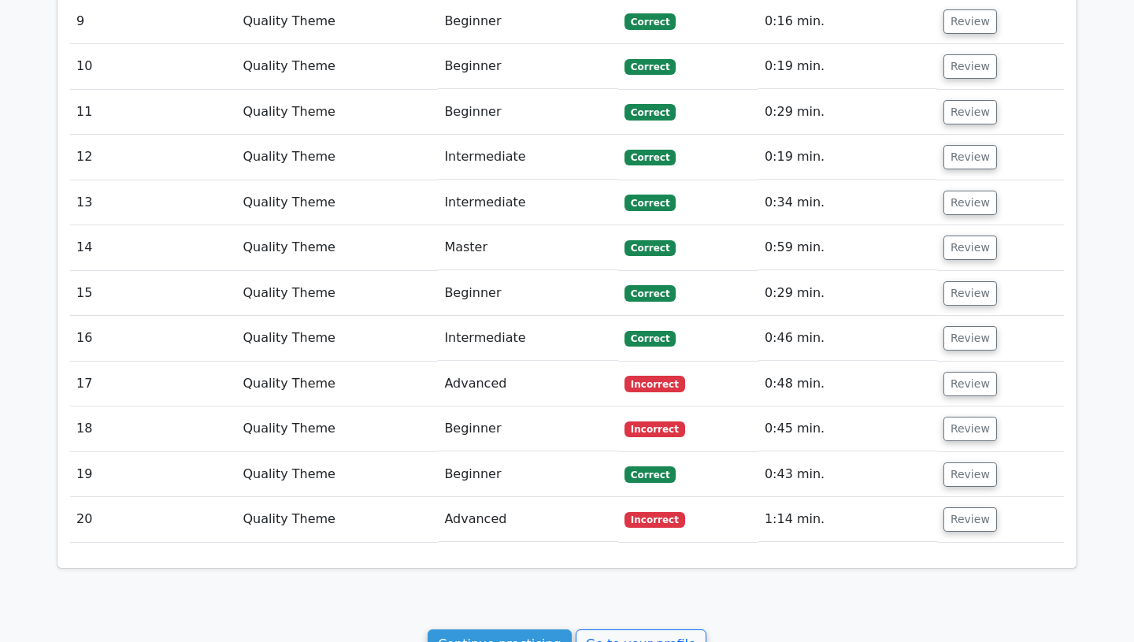
scroll to position [3037, 0]
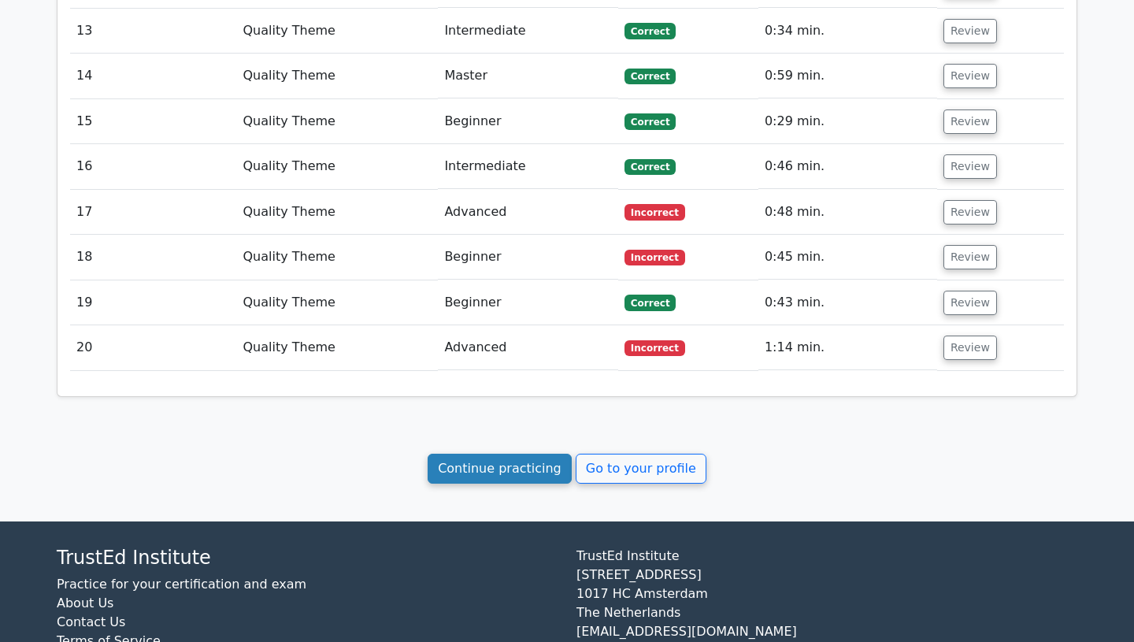
click at [547, 454] on link "Continue practicing" at bounding box center [500, 469] width 144 height 30
